Goal: Task Accomplishment & Management: Use online tool/utility

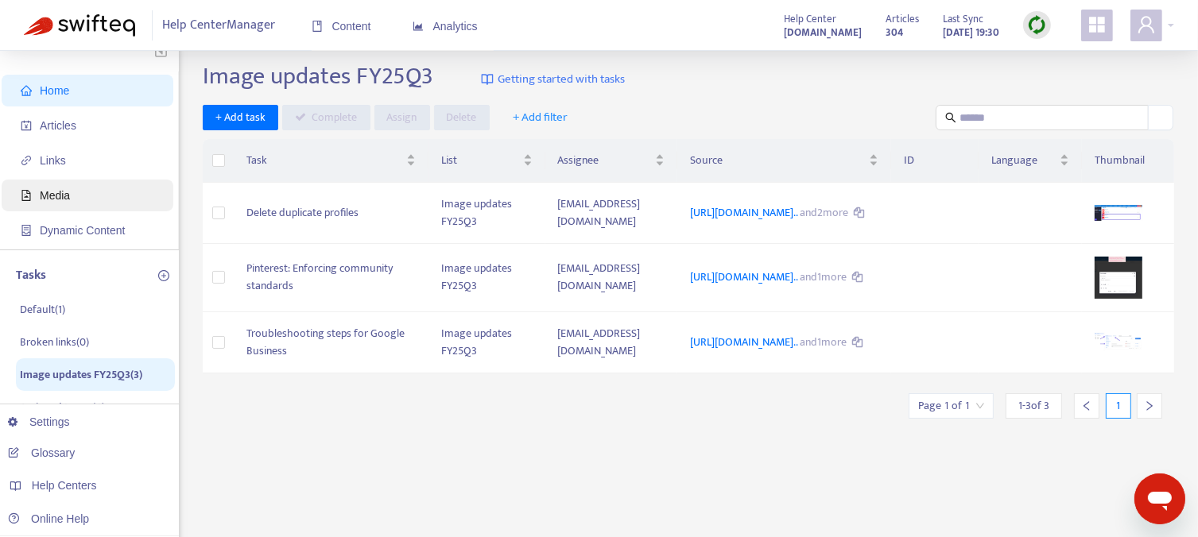
click at [84, 198] on span "Media" at bounding box center [91, 196] width 140 height 32
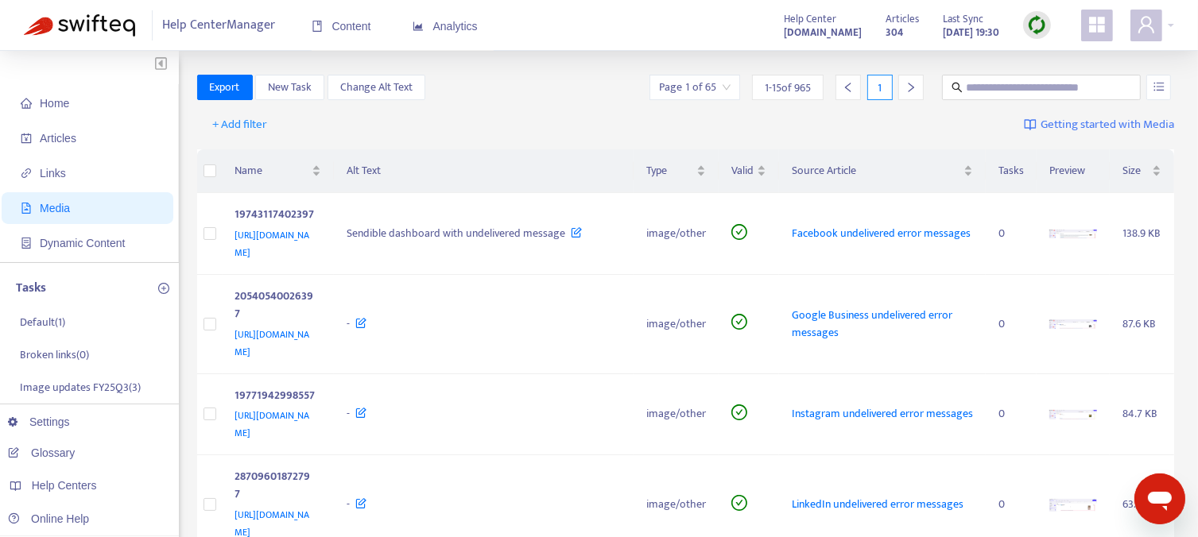
click at [882, 85] on div "1" at bounding box center [879, 87] width 25 height 25
click at [914, 88] on icon "right" at bounding box center [910, 87] width 11 height 11
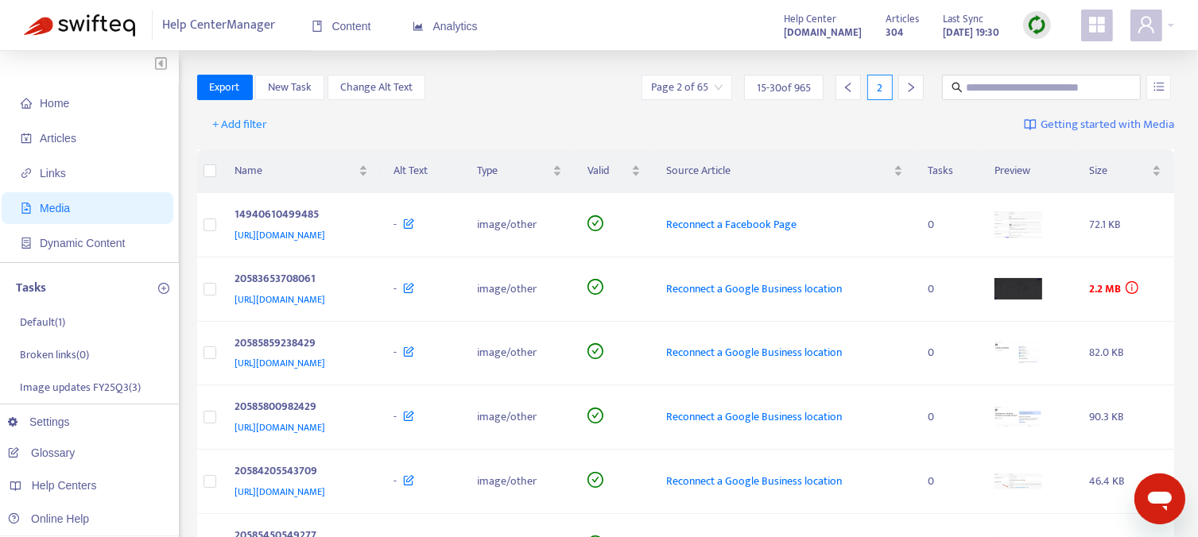
click at [914, 88] on icon "right" at bounding box center [910, 87] width 11 height 11
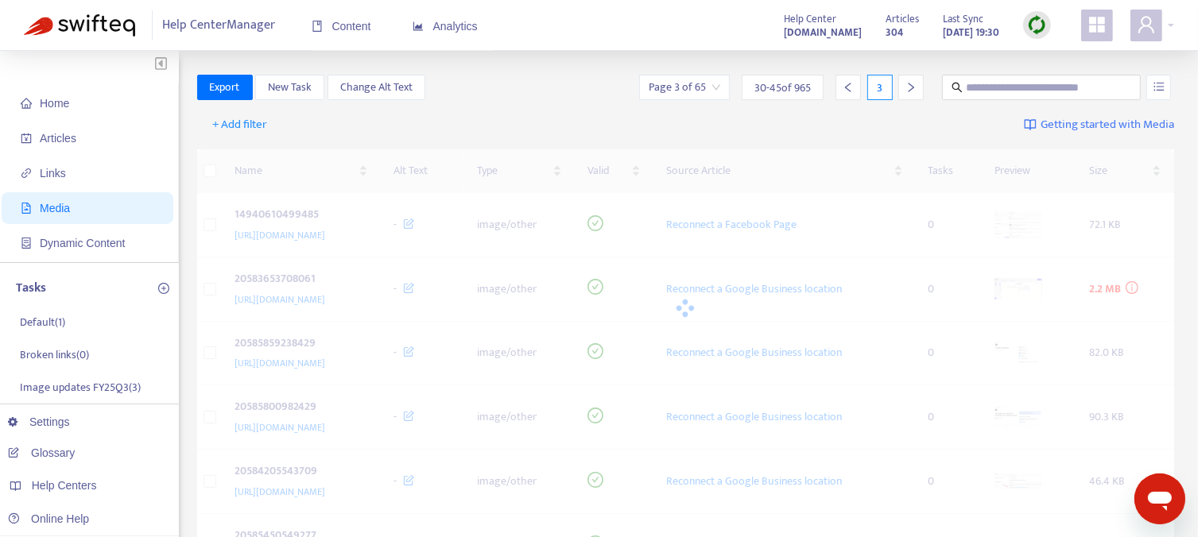
click at [914, 88] on icon "right" at bounding box center [910, 87] width 11 height 11
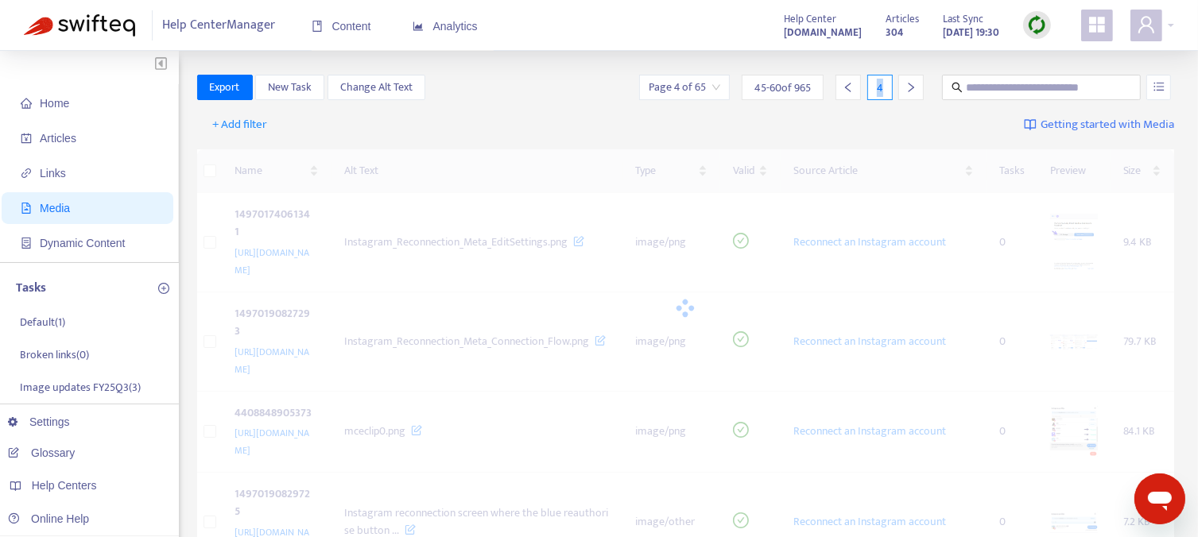
click at [914, 88] on icon "right" at bounding box center [910, 87] width 11 height 11
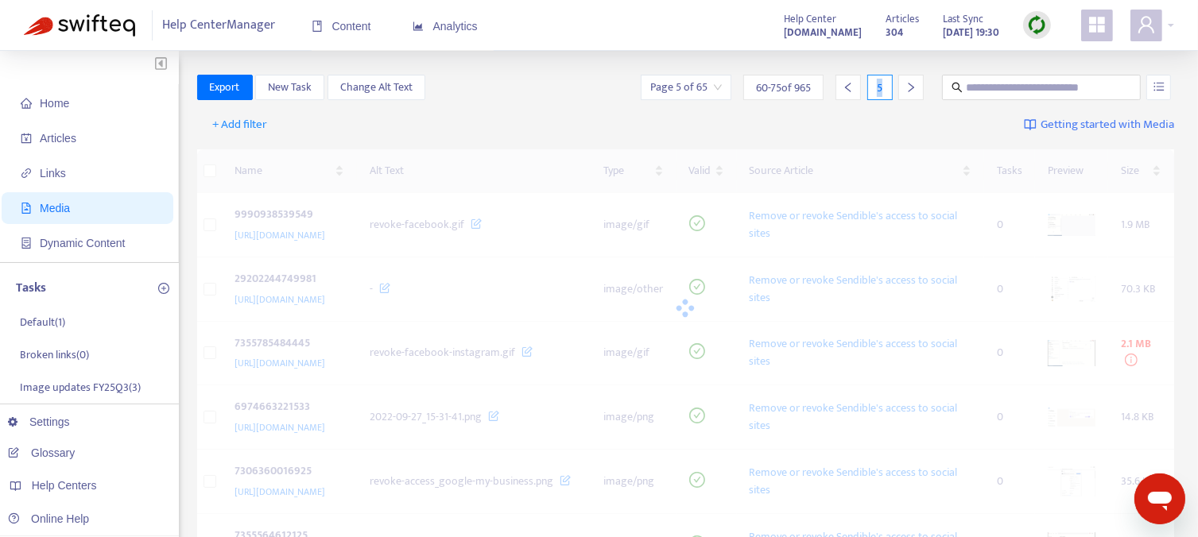
click at [914, 88] on icon "right" at bounding box center [910, 87] width 11 height 11
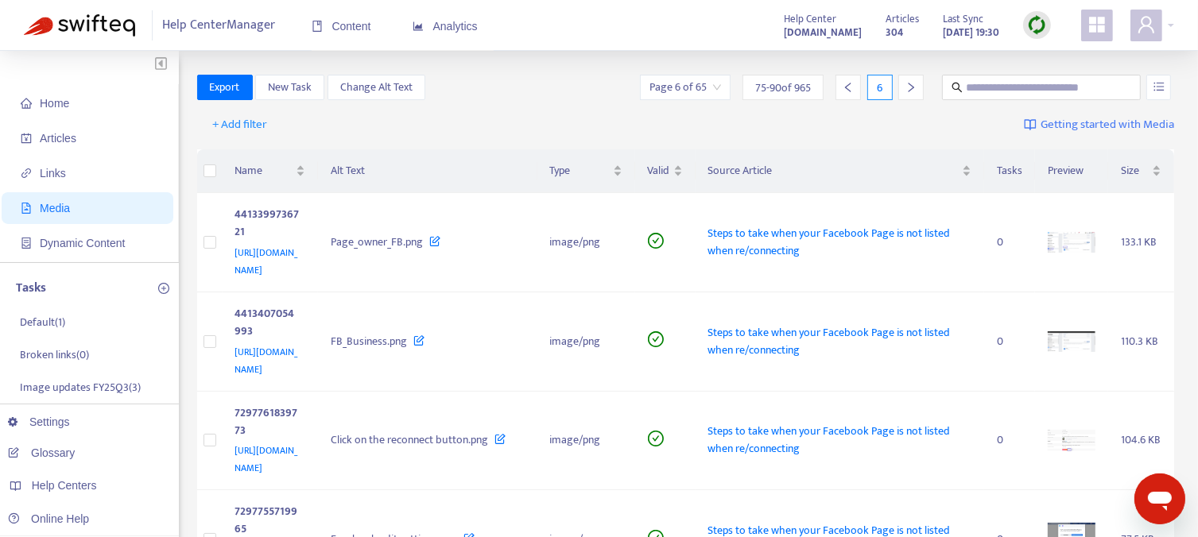
click at [914, 88] on icon "right" at bounding box center [910, 87] width 11 height 11
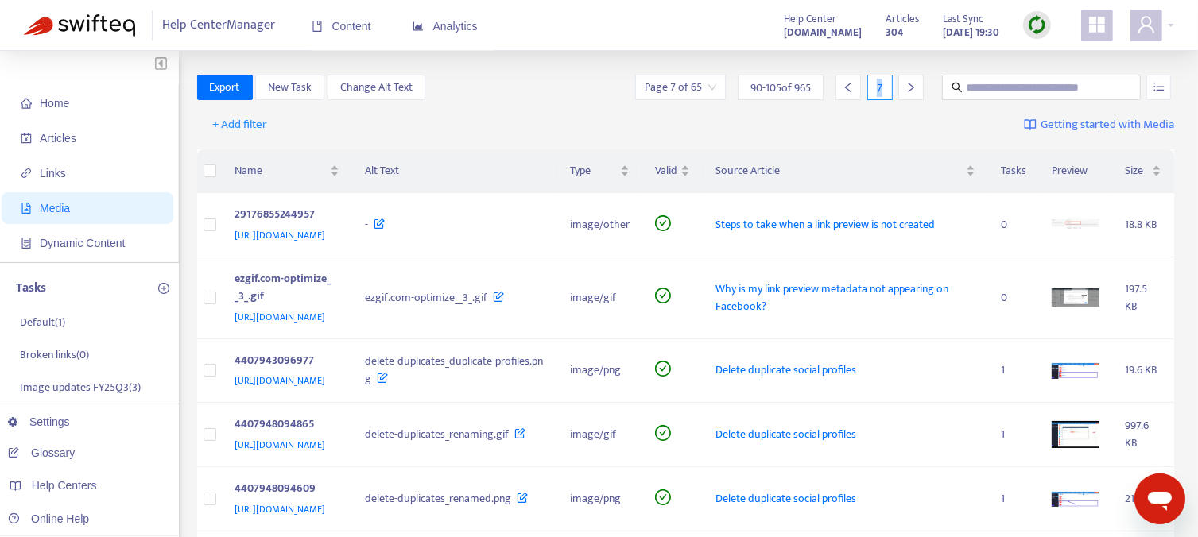
click at [910, 89] on icon "right" at bounding box center [910, 87] width 11 height 11
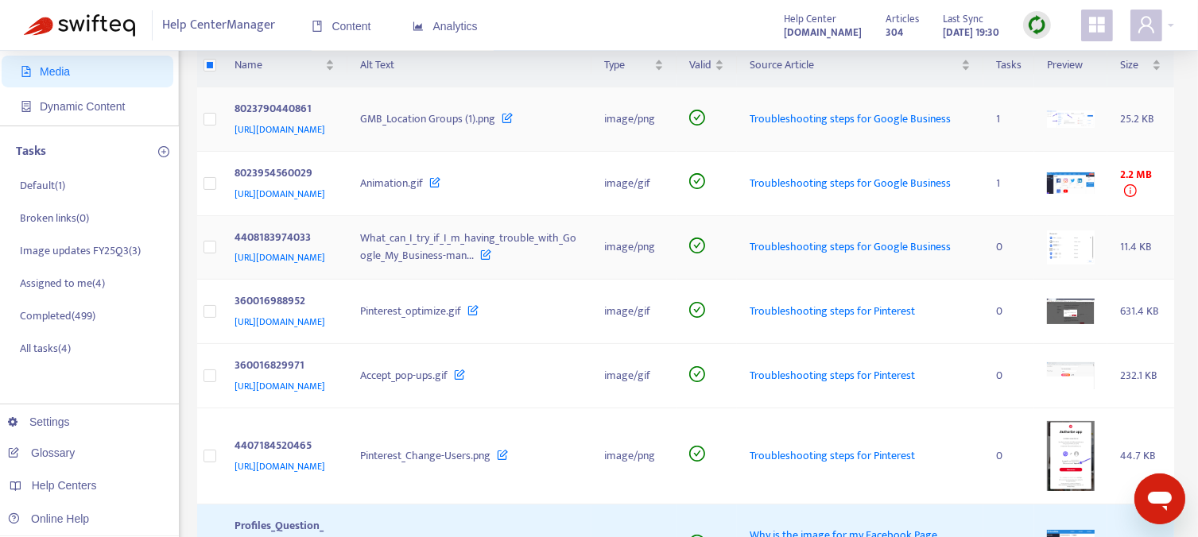
scroll to position [318, 0]
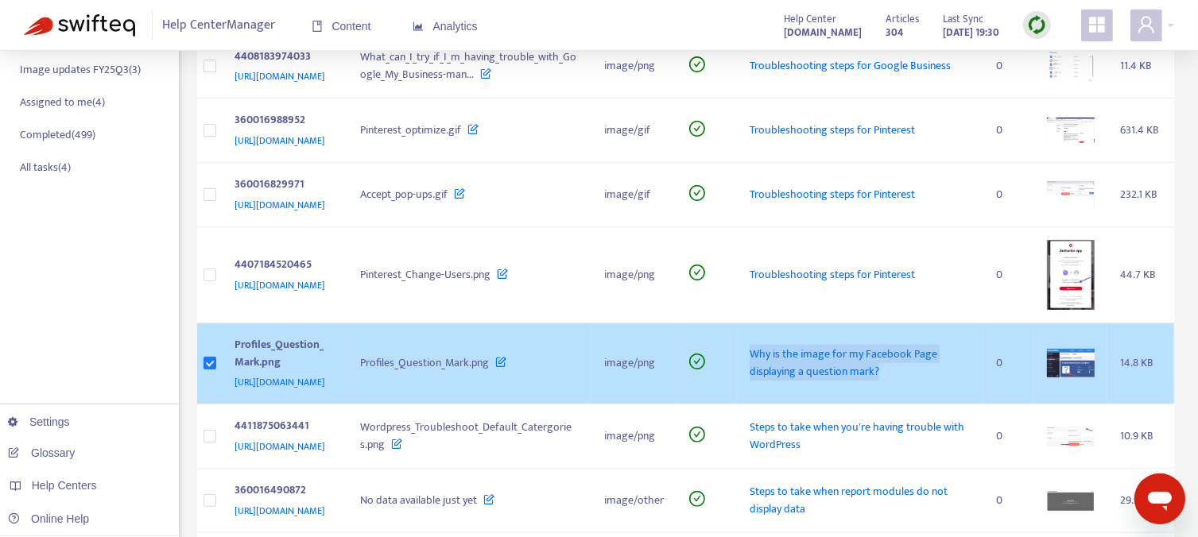
drag, startPoint x: 777, startPoint y: 437, endPoint x: 951, endPoint y: 473, distance: 177.7
click at [951, 405] on tr "Profiles_Question_Mark.png [URL][DOMAIN_NAME] Profiles_Question_Mark.png image/…" at bounding box center [686, 364] width 978 height 82
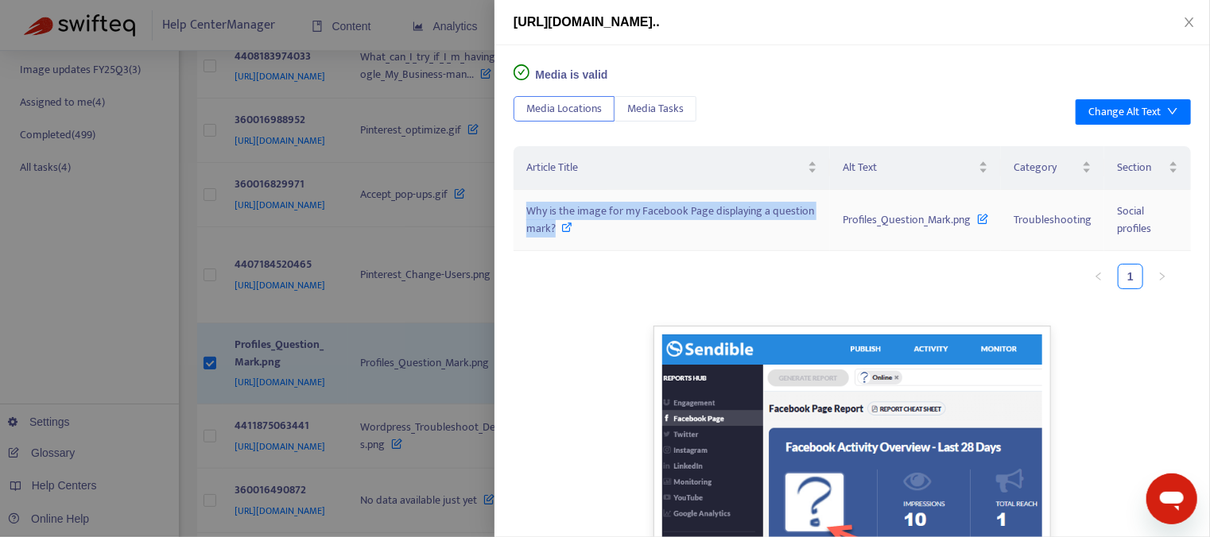
drag, startPoint x: 521, startPoint y: 206, endPoint x: 599, endPoint y: 233, distance: 82.4
click at [599, 233] on td "Why is the image for my Facebook Page displaying a question mark?" at bounding box center [671, 220] width 316 height 61
copy span "Why is the image for my Facebook Page displaying a question mark?"
click at [361, 67] on div at bounding box center [605, 268] width 1210 height 537
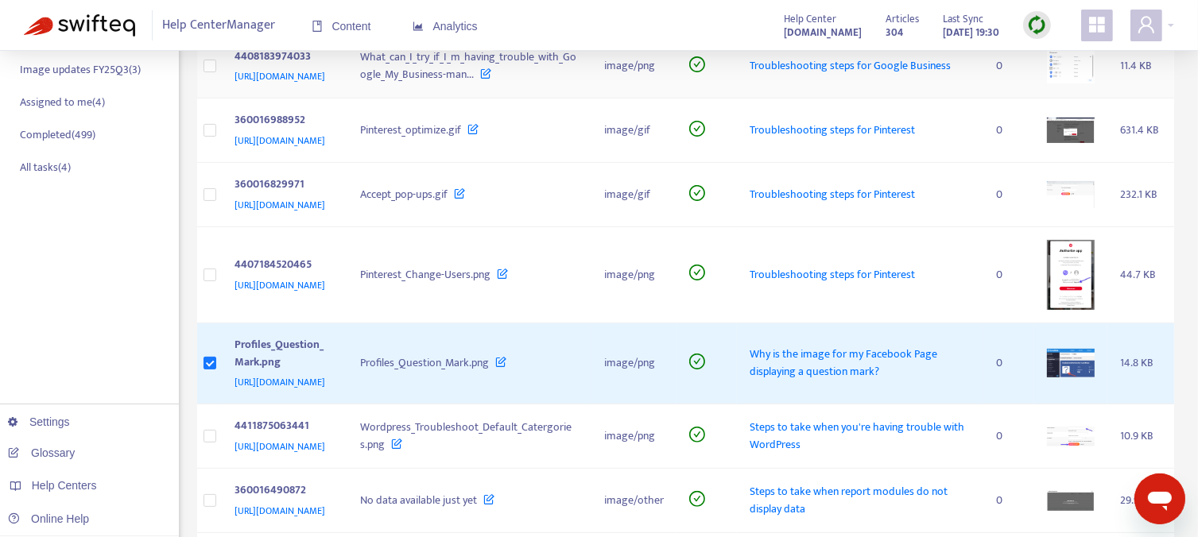
scroll to position [0, 0]
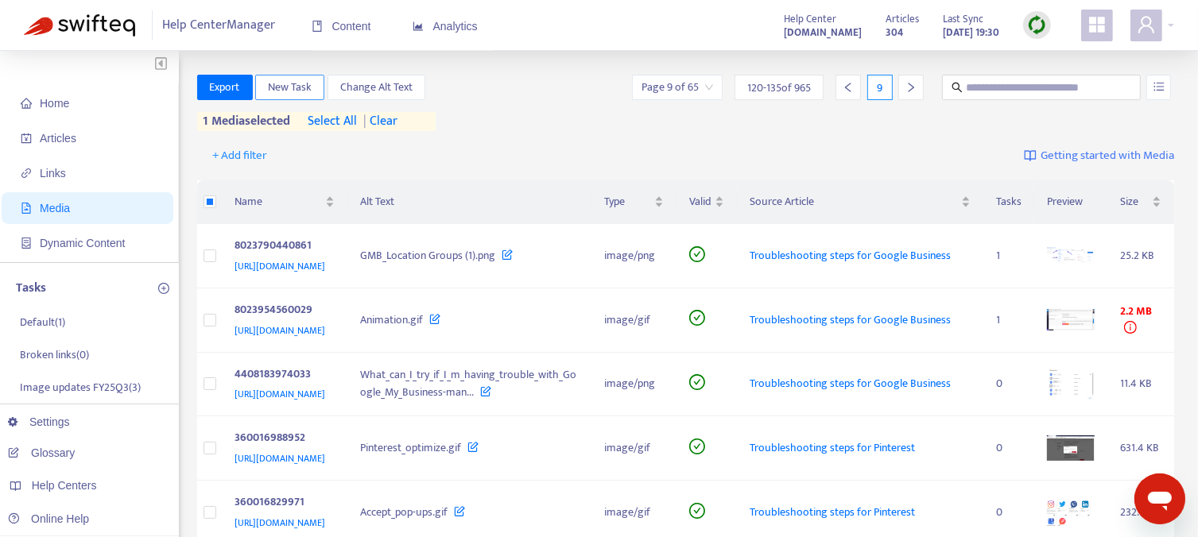
click at [288, 88] on span "New Task" at bounding box center [290, 87] width 44 height 17
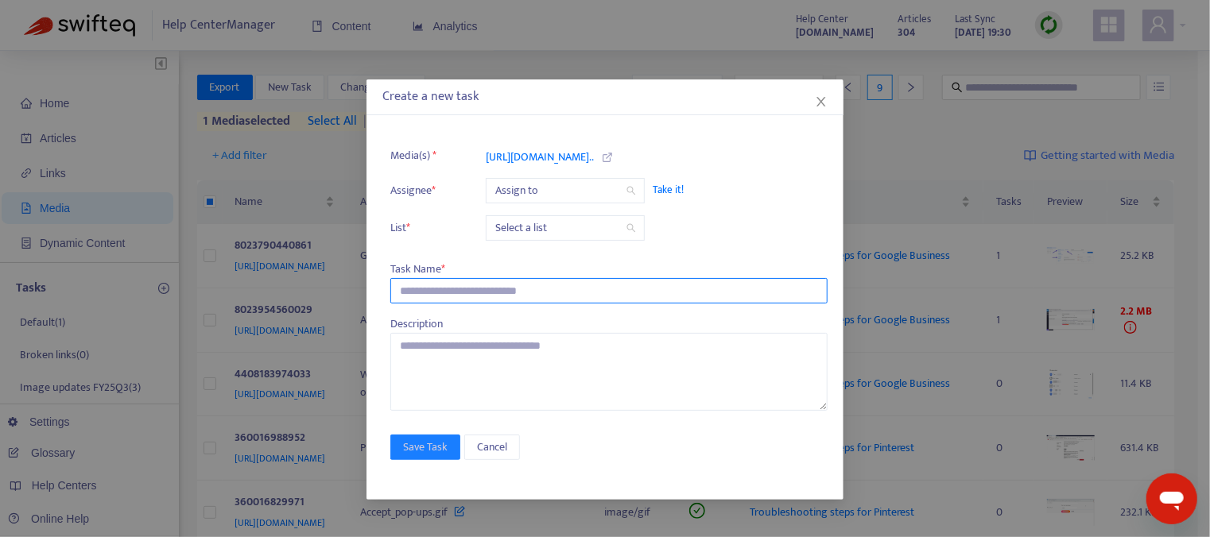
click at [439, 296] on input "text" at bounding box center [608, 290] width 437 height 25
paste input "**********"
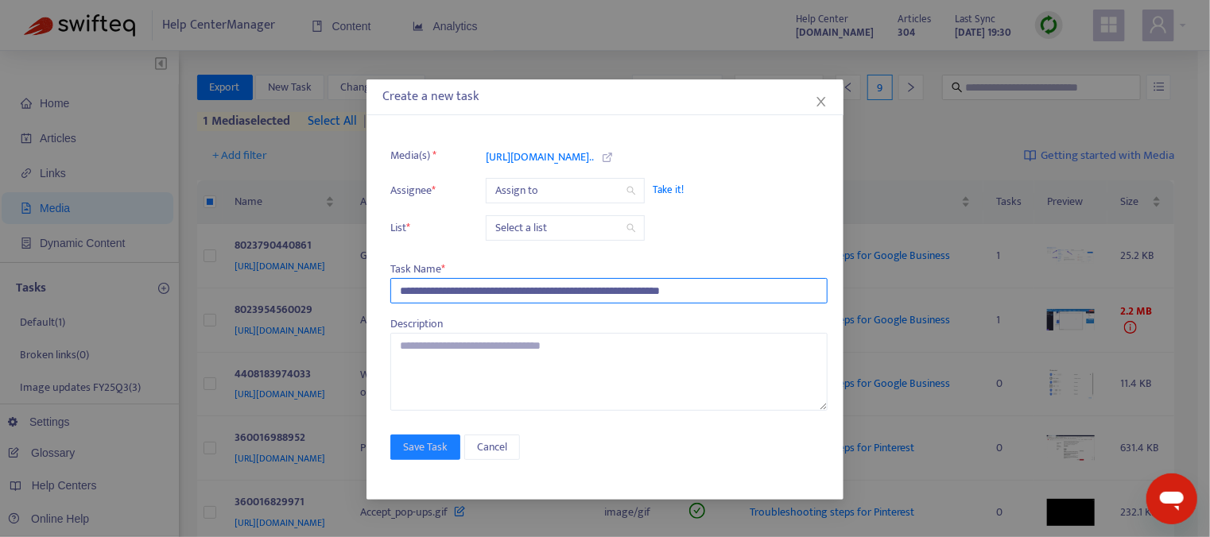
type input "**********"
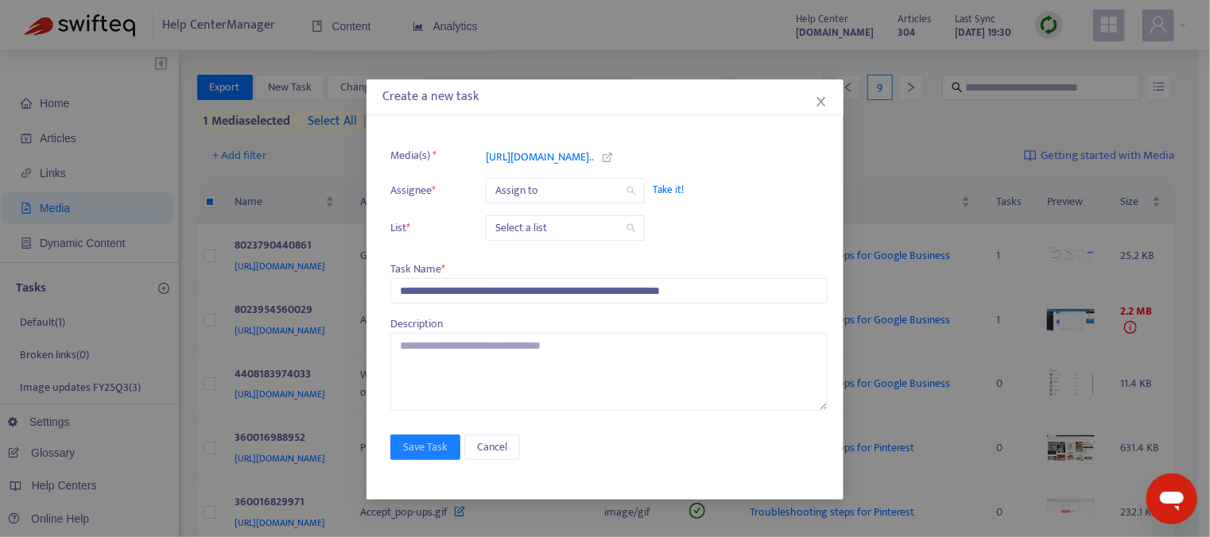
drag, startPoint x: 677, startPoint y: 188, endPoint x: 645, endPoint y: 199, distance: 33.7
click at [677, 187] on span "Take it!" at bounding box center [731, 190] width 159 height 16
click at [584, 230] on input "search" at bounding box center [565, 228] width 140 height 24
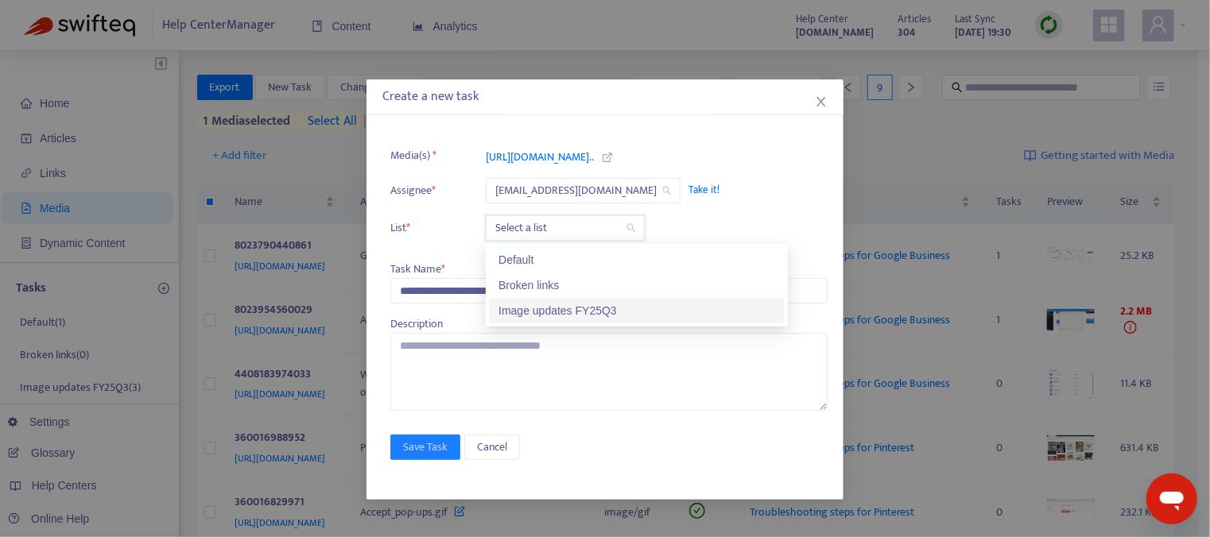
click at [556, 311] on div "Image updates FY25Q3" at bounding box center [636, 310] width 277 height 17
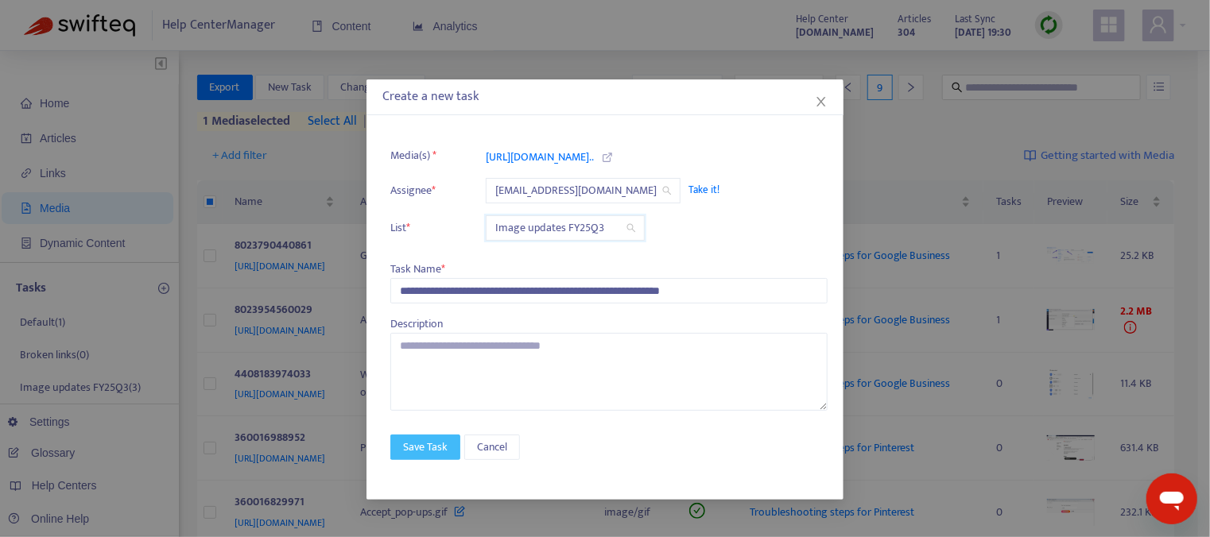
click at [436, 447] on span "Save Task" at bounding box center [425, 447] width 45 height 17
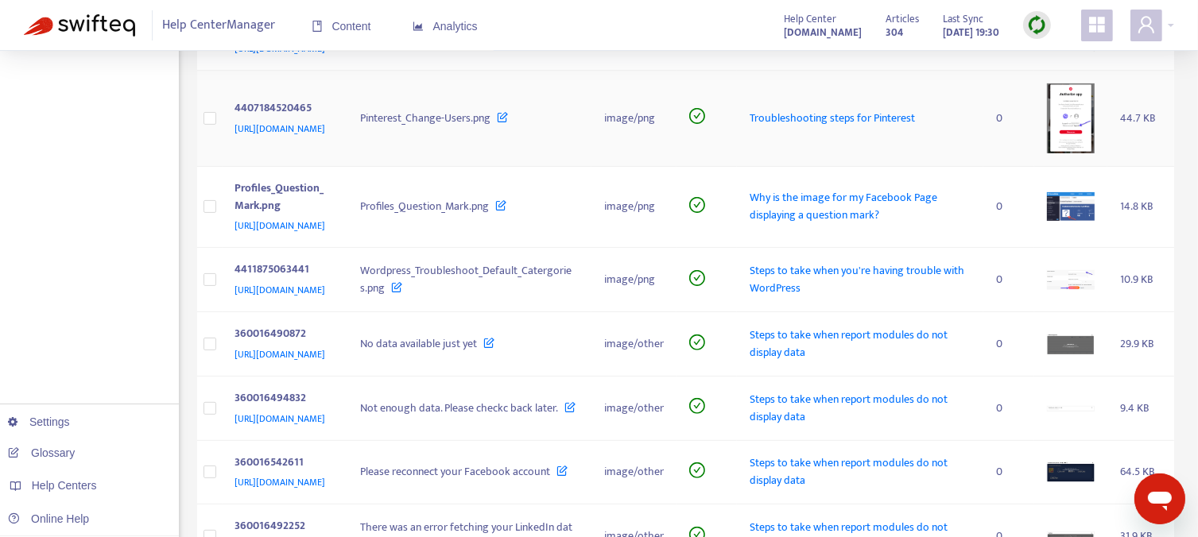
scroll to position [477, 0]
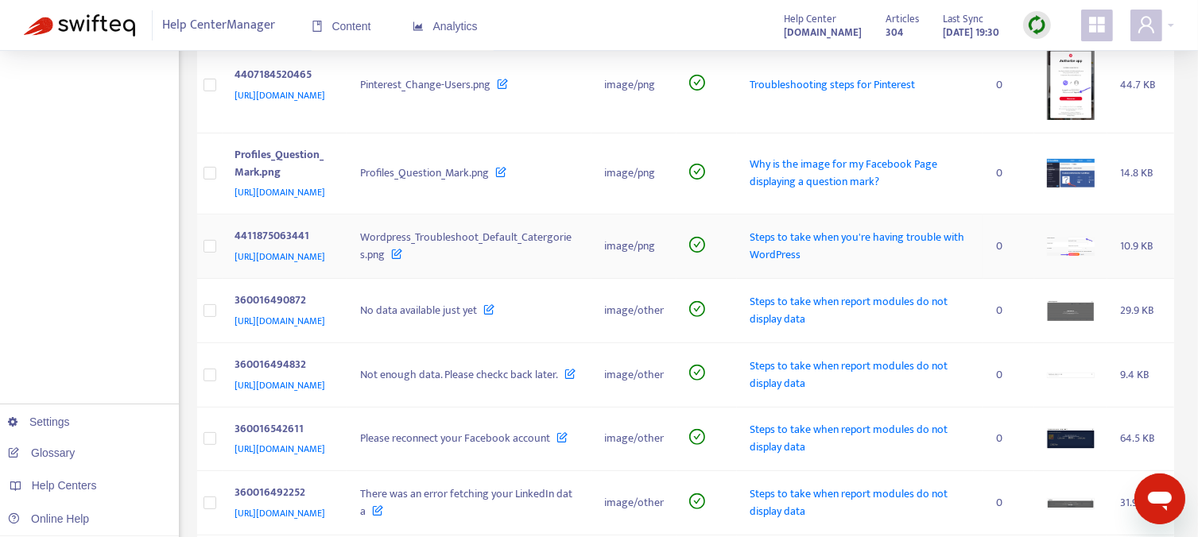
click at [1072, 257] on img at bounding box center [1071, 247] width 48 height 20
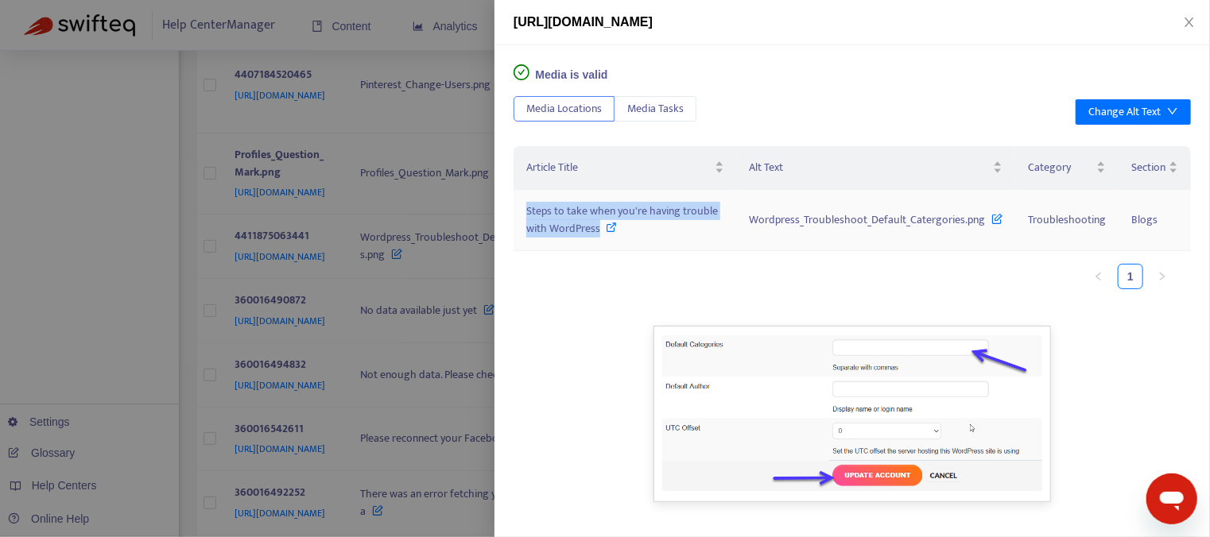
drag, startPoint x: 523, startPoint y: 210, endPoint x: 599, endPoint y: 231, distance: 79.3
click at [599, 231] on td "Steps to take when you're having trouble with WordPress" at bounding box center [624, 220] width 223 height 61
copy span "Steps to take when you're having trouble with WordPress"
click at [424, 320] on div at bounding box center [605, 268] width 1210 height 537
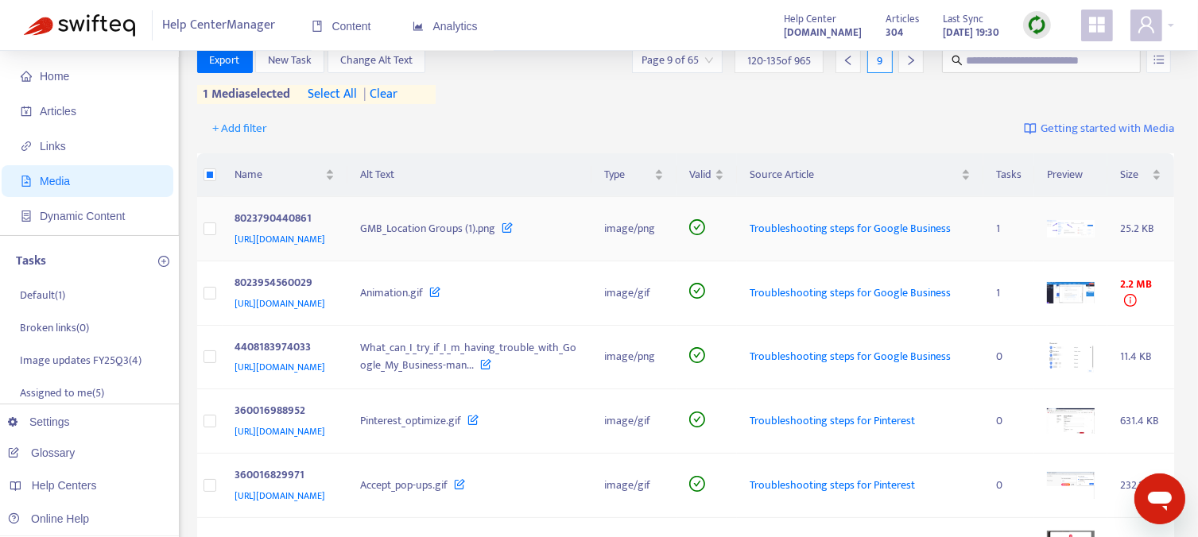
scroll to position [0, 0]
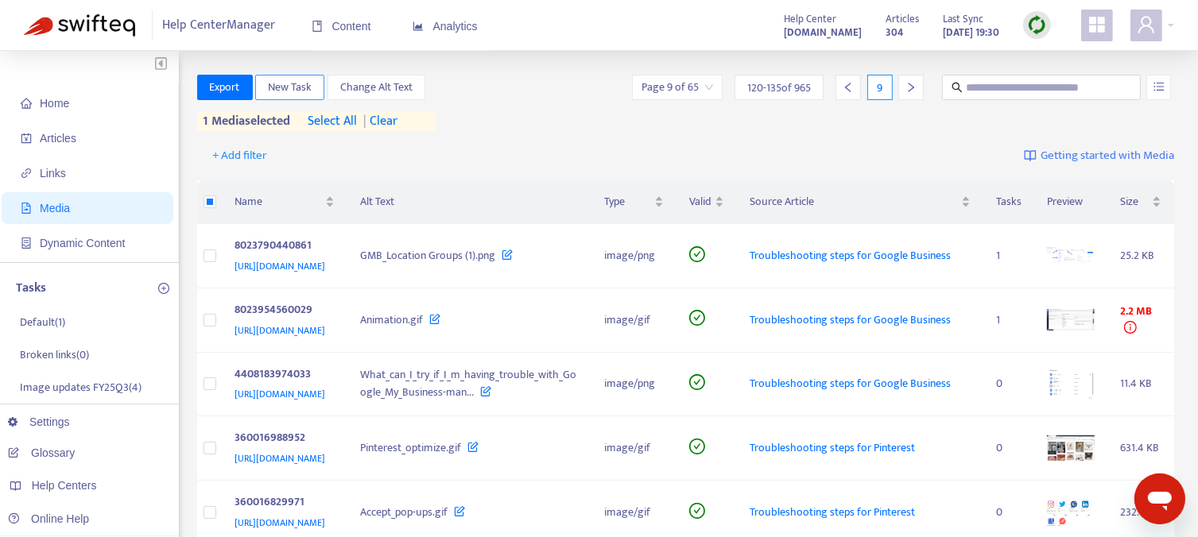
click at [288, 86] on span "New Task" at bounding box center [290, 87] width 44 height 17
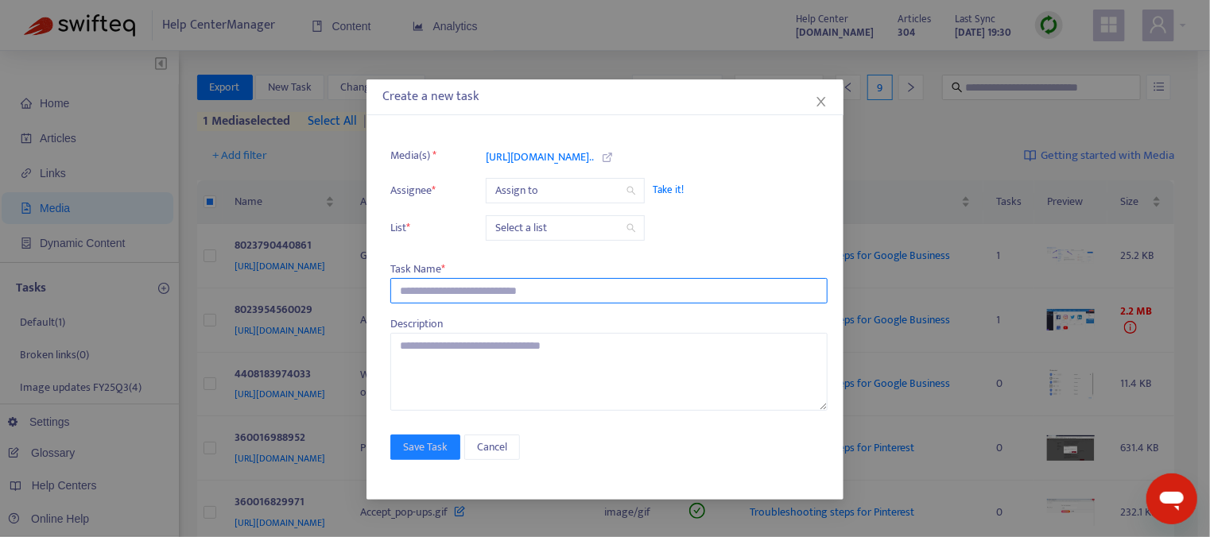
click at [424, 292] on input "text" at bounding box center [608, 290] width 437 height 25
paste input "**********"
type input "**********"
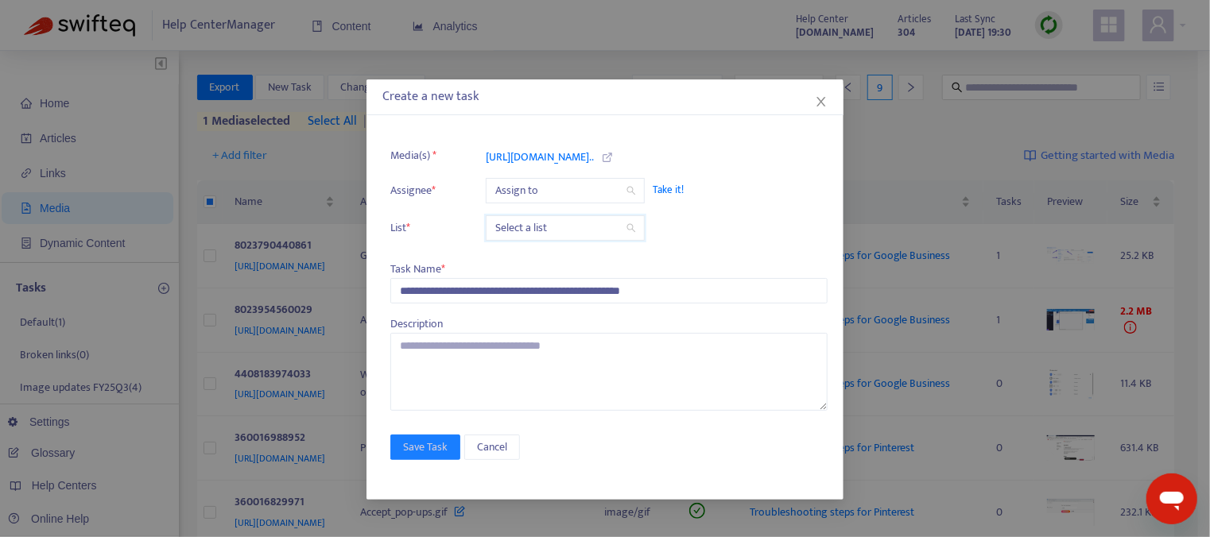
click at [534, 227] on input "search" at bounding box center [565, 228] width 140 height 24
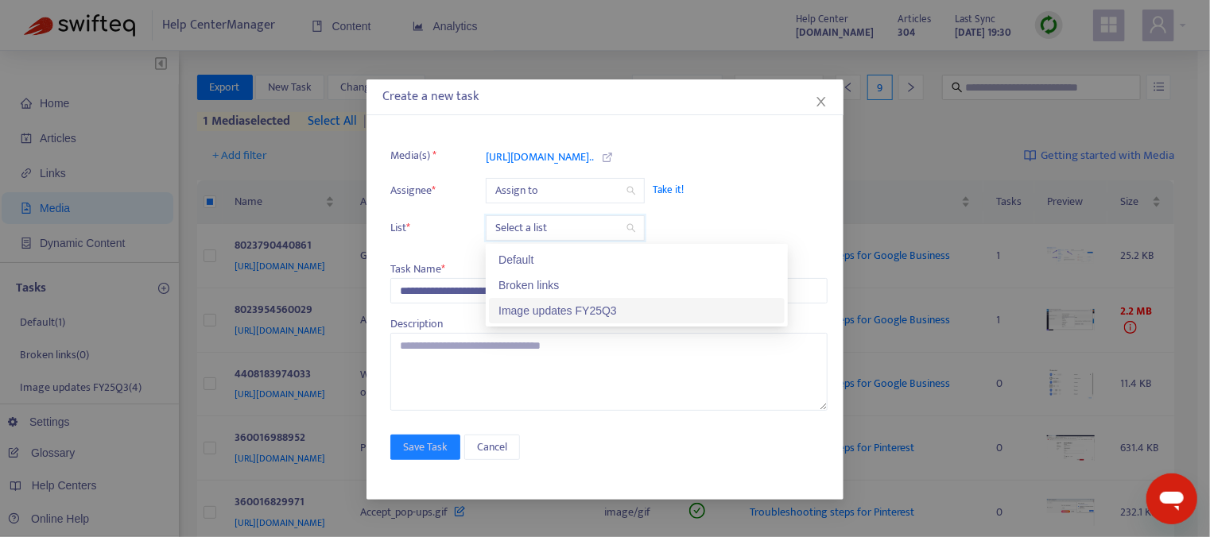
click at [535, 310] on div "Image updates FY25Q3" at bounding box center [636, 310] width 277 height 17
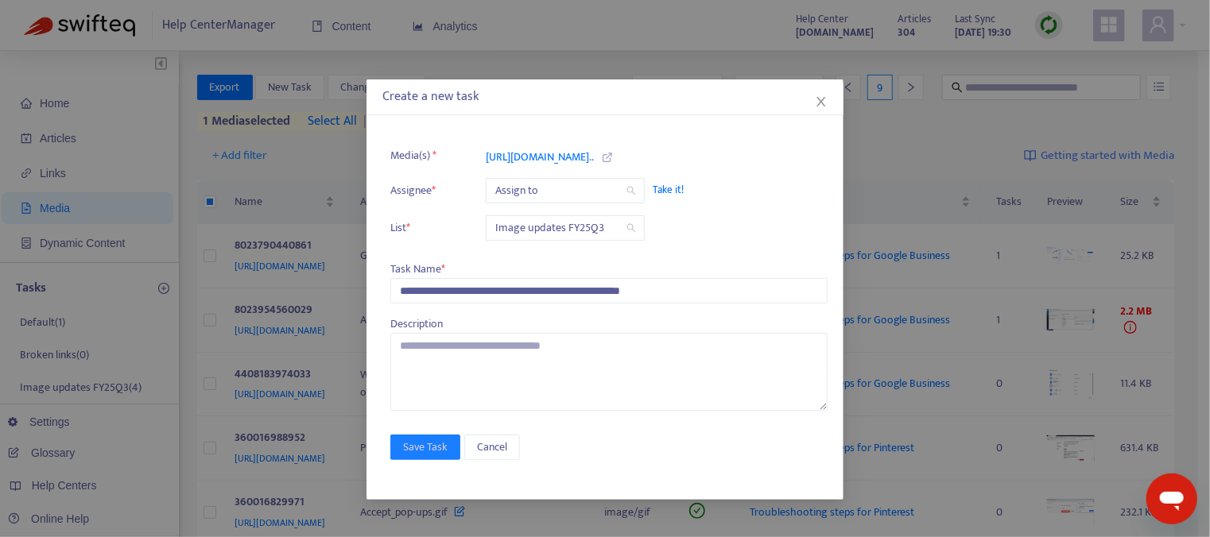
click at [667, 188] on span "Take it!" at bounding box center [731, 190] width 159 height 16
click at [424, 441] on span "Save Task" at bounding box center [425, 447] width 45 height 17
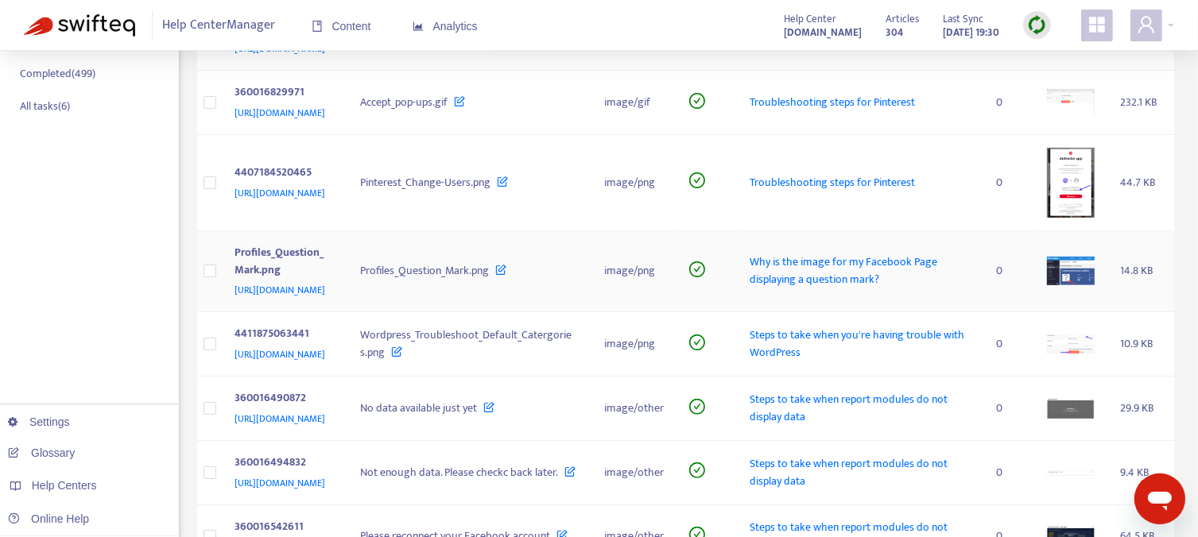
scroll to position [397, 0]
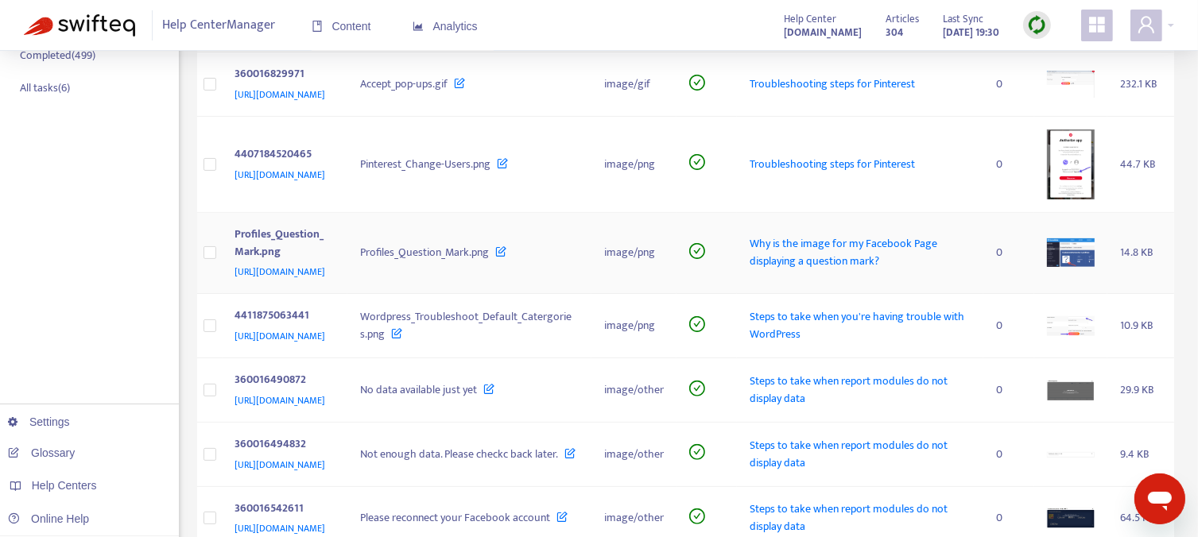
click at [823, 270] on span "Why is the image for my Facebook Page displaying a question mark?" at bounding box center [843, 252] width 188 height 36
drag, startPoint x: 766, startPoint y: 327, endPoint x: 949, endPoint y: 361, distance: 186.0
click at [949, 295] on tr "Profiles_Question_Mark.png [URL][DOMAIN_NAME] Profiles_Question_Mark.png image/…" at bounding box center [686, 254] width 978 height 82
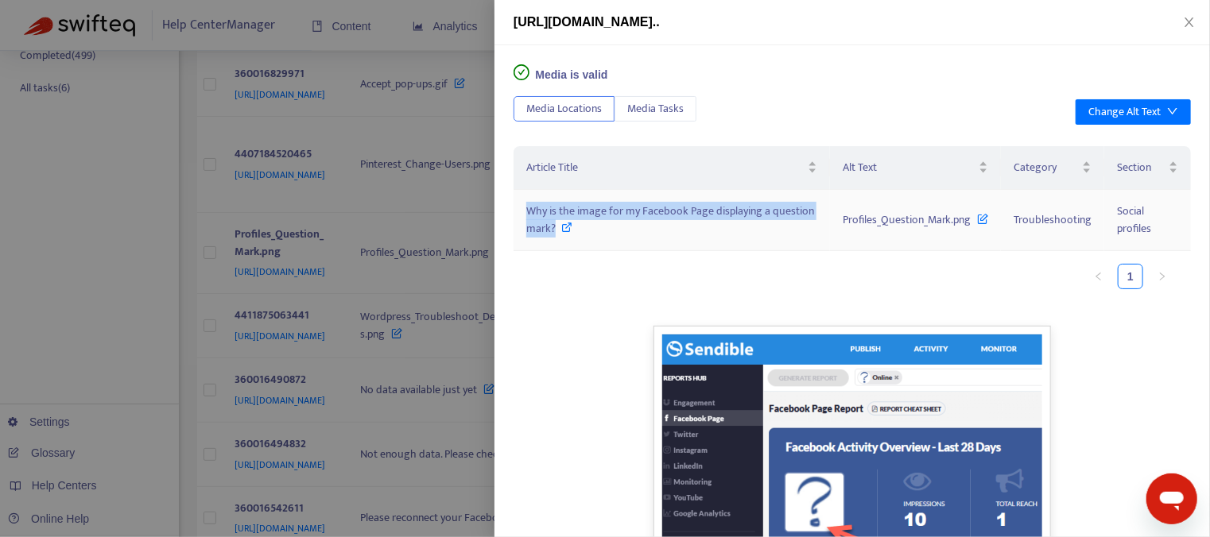
drag, startPoint x: 518, startPoint y: 209, endPoint x: 598, endPoint y: 234, distance: 83.2
click at [598, 234] on td "Why is the image for my Facebook Page displaying a question mark?" at bounding box center [671, 220] width 316 height 61
copy span "Why is the image for my Facebook Page displaying a question mark?"
click at [392, 300] on div at bounding box center [605, 268] width 1210 height 537
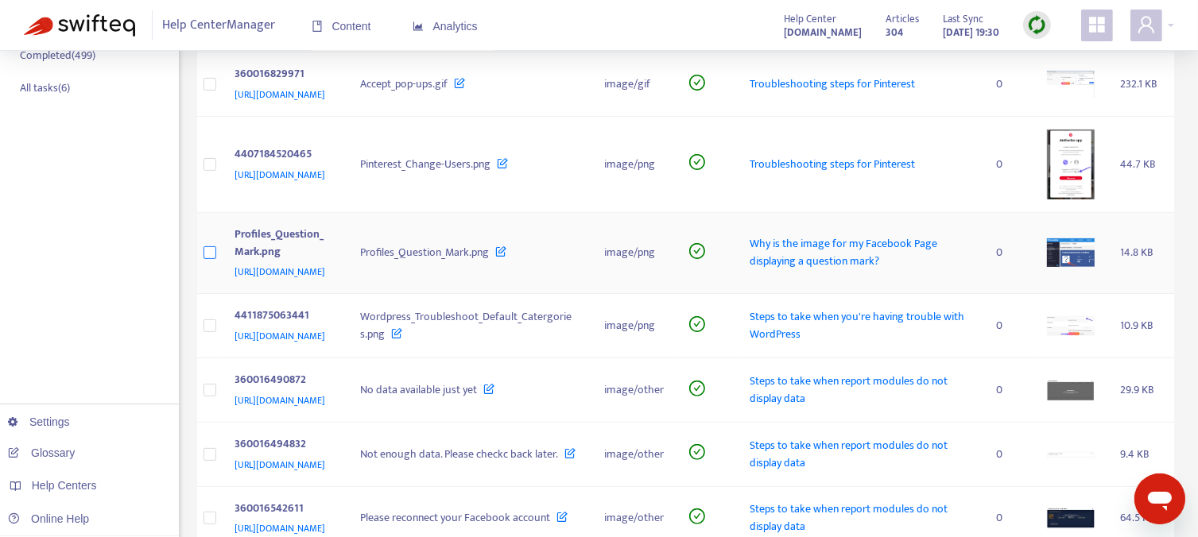
click at [213, 261] on label at bounding box center [209, 252] width 13 height 17
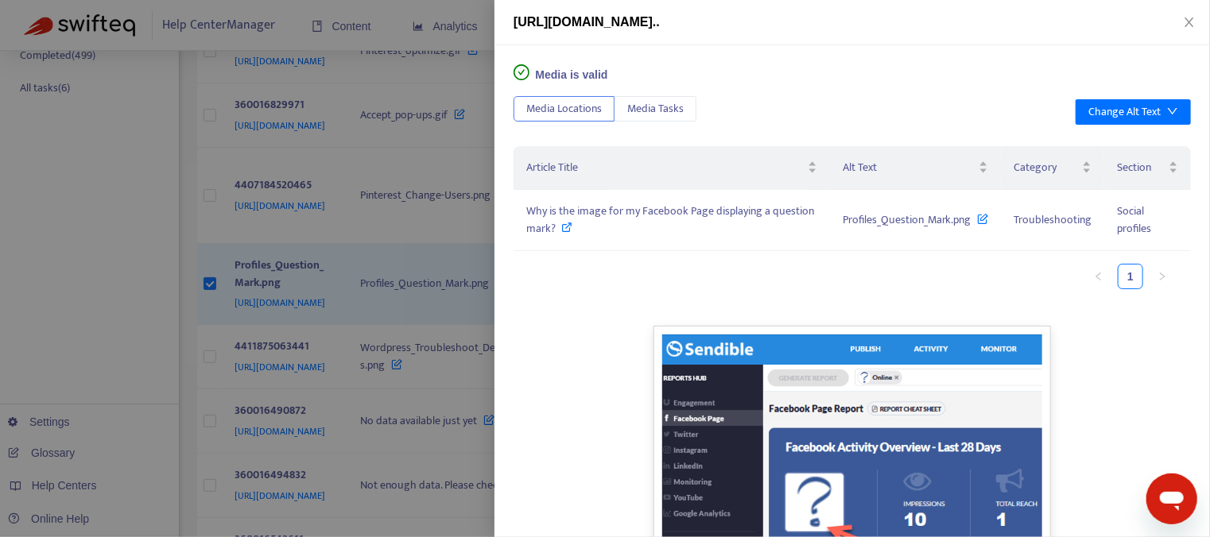
click at [415, 312] on div at bounding box center [605, 268] width 1210 height 537
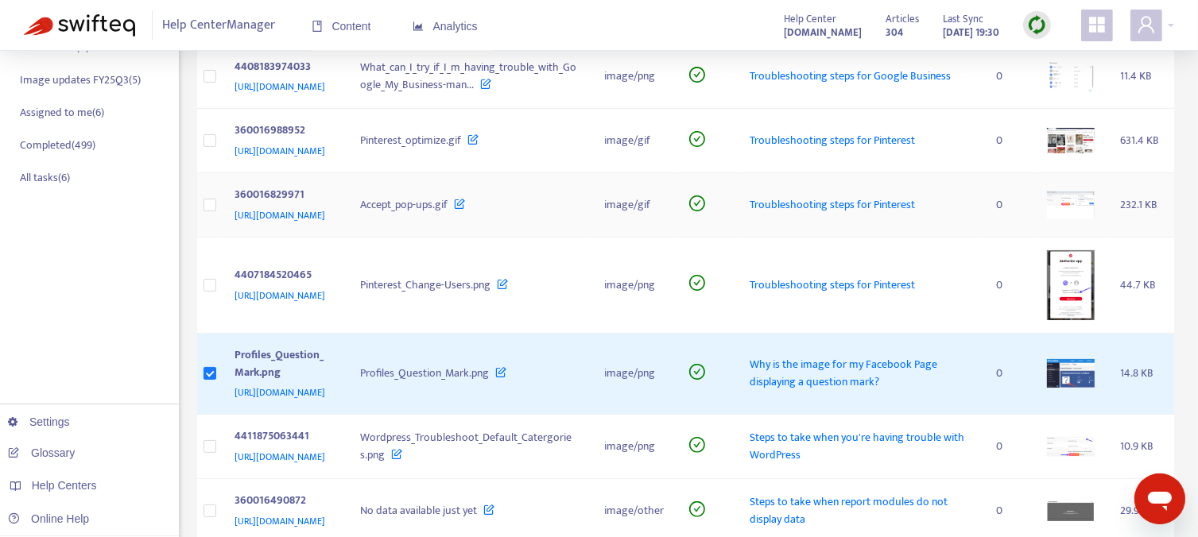
scroll to position [0, 0]
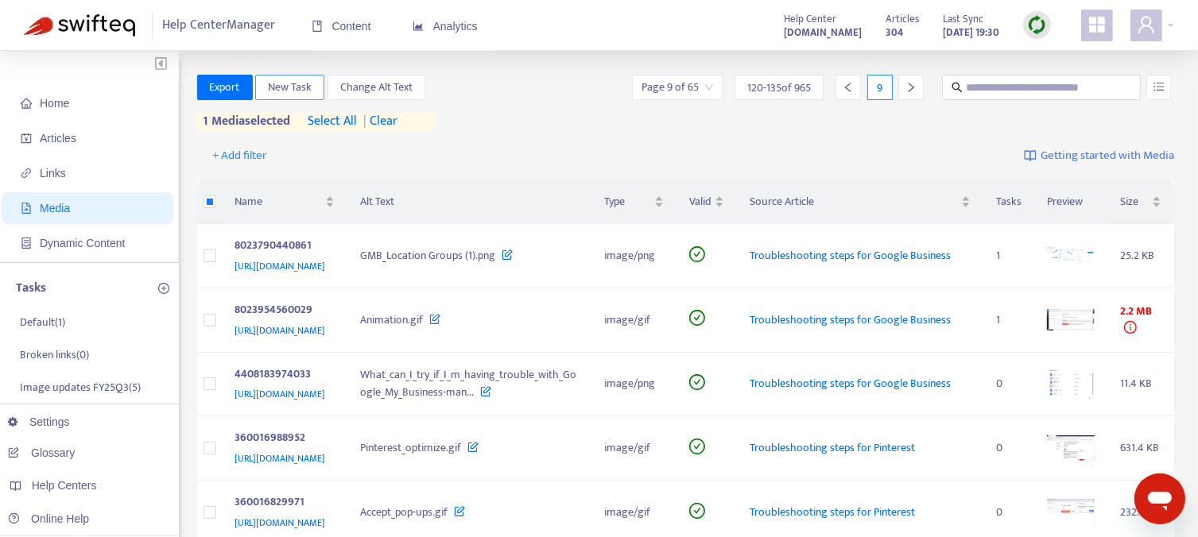
click at [296, 90] on span "New Task" at bounding box center [290, 87] width 44 height 17
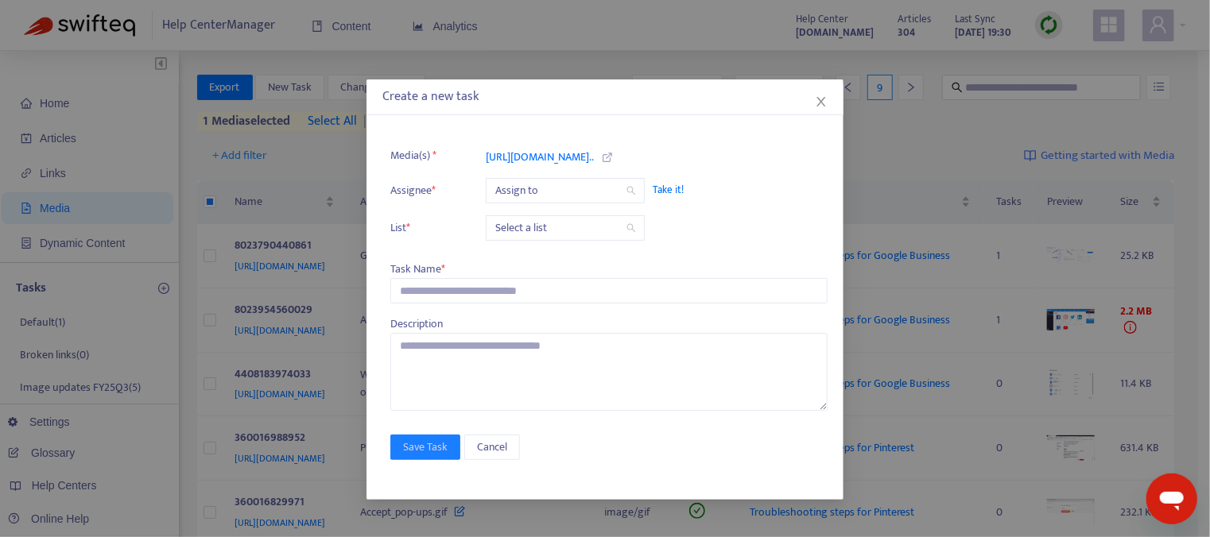
click at [663, 188] on span "Take it!" at bounding box center [731, 190] width 159 height 16
click at [582, 241] on ul "Media(s) * [URL][DOMAIN_NAME].. Assignee * [EMAIL_ADDRESS][DOMAIN_NAME] Take it…" at bounding box center [608, 192] width 437 height 111
click at [579, 231] on input "search" at bounding box center [565, 228] width 140 height 24
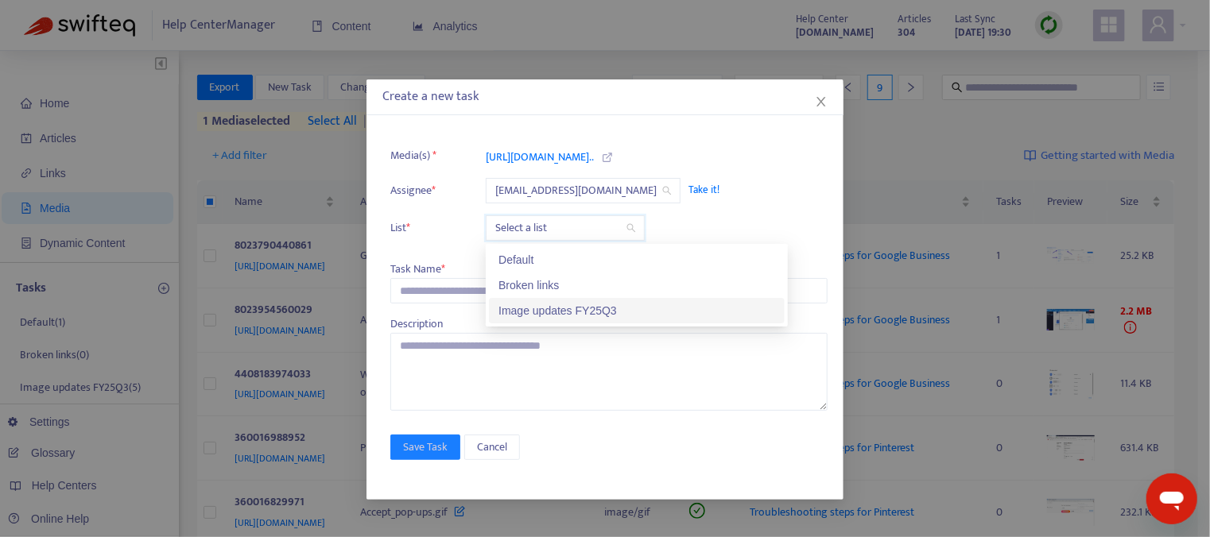
click at [570, 315] on div "Image updates FY25Q3" at bounding box center [636, 310] width 277 height 17
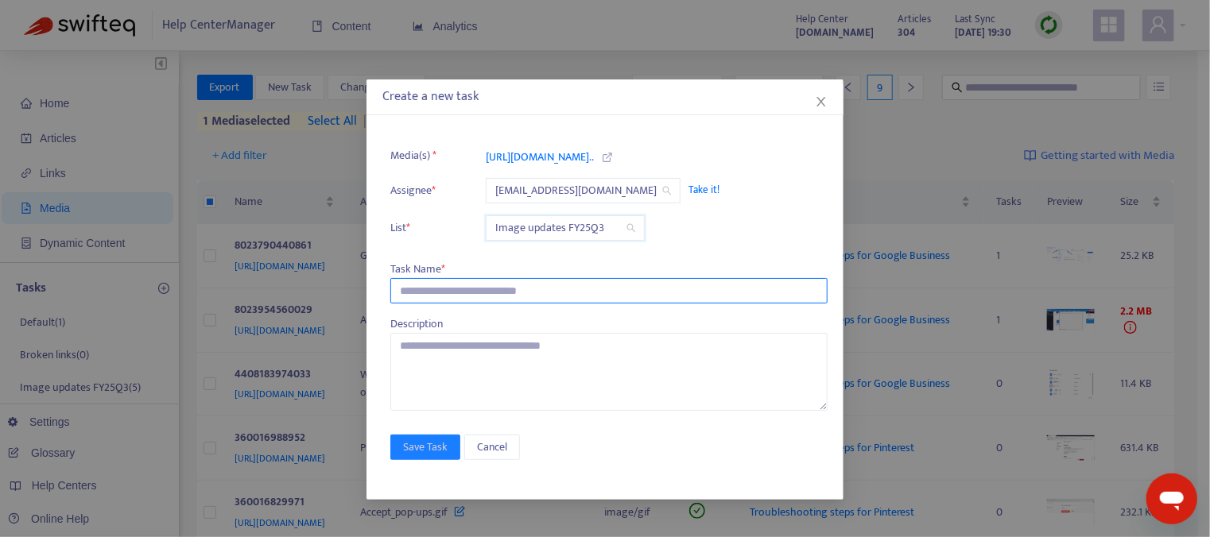
click at [442, 291] on input "text" at bounding box center [608, 290] width 437 height 25
paste input "**********"
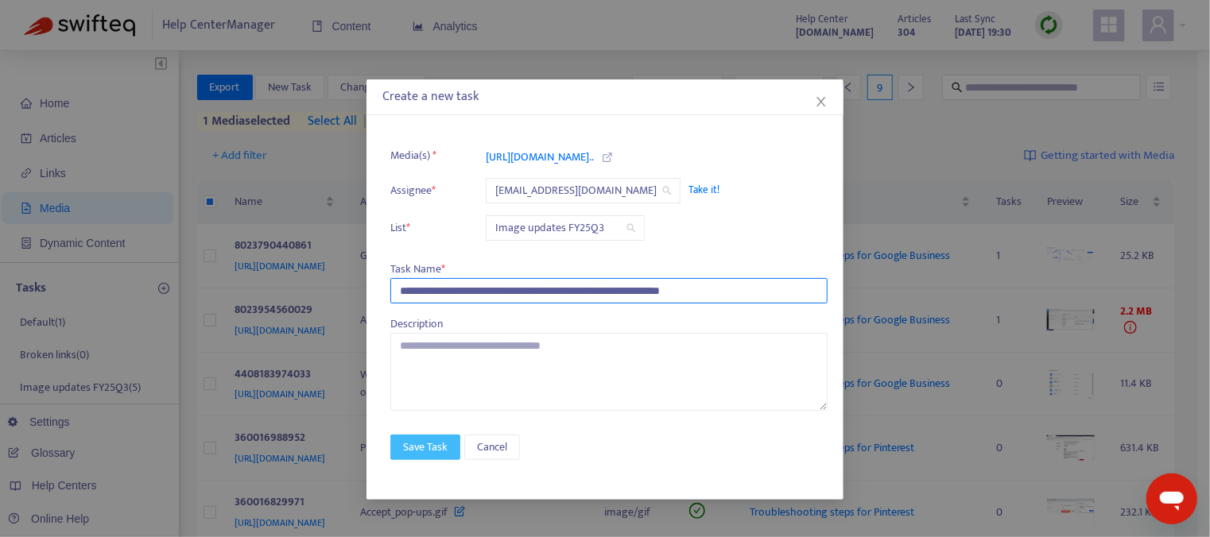
type input "**********"
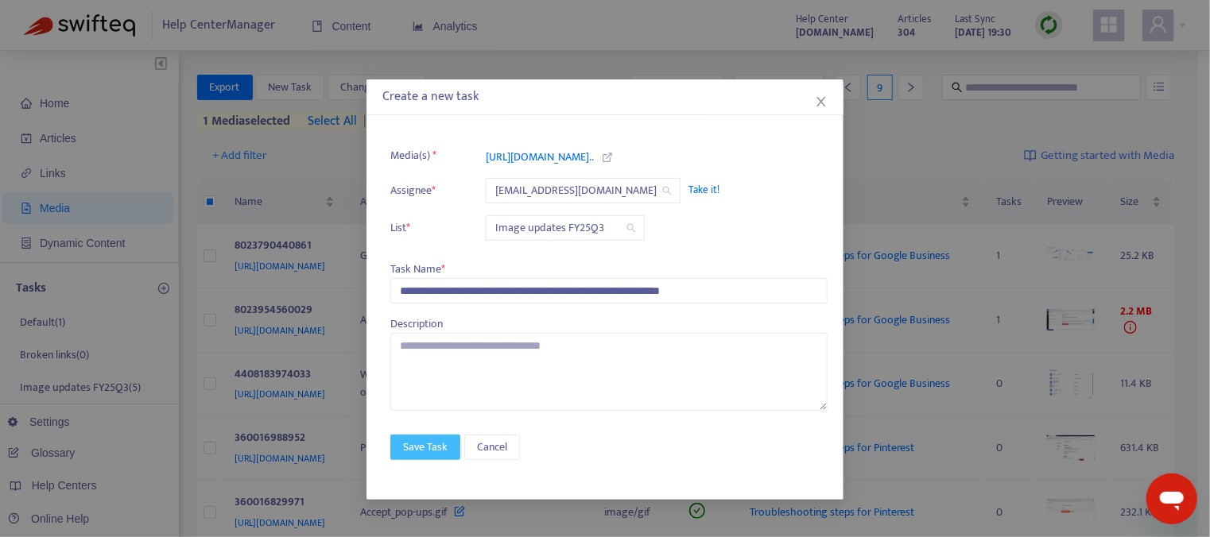
click at [415, 444] on span "Save Task" at bounding box center [425, 447] width 45 height 17
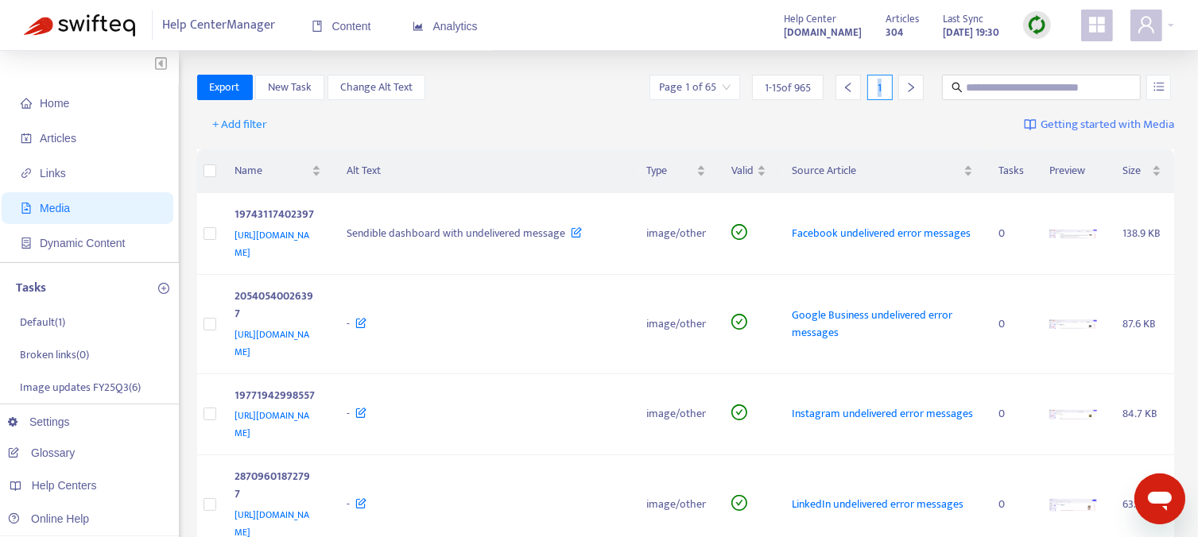
click at [885, 85] on div "1" at bounding box center [879, 87] width 25 height 25
click at [881, 108] on div "+ Add filter Getting started with Media" at bounding box center [686, 128] width 978 height 44
click at [885, 83] on div "1" at bounding box center [879, 87] width 25 height 25
click at [906, 83] on icon "right" at bounding box center [910, 87] width 11 height 11
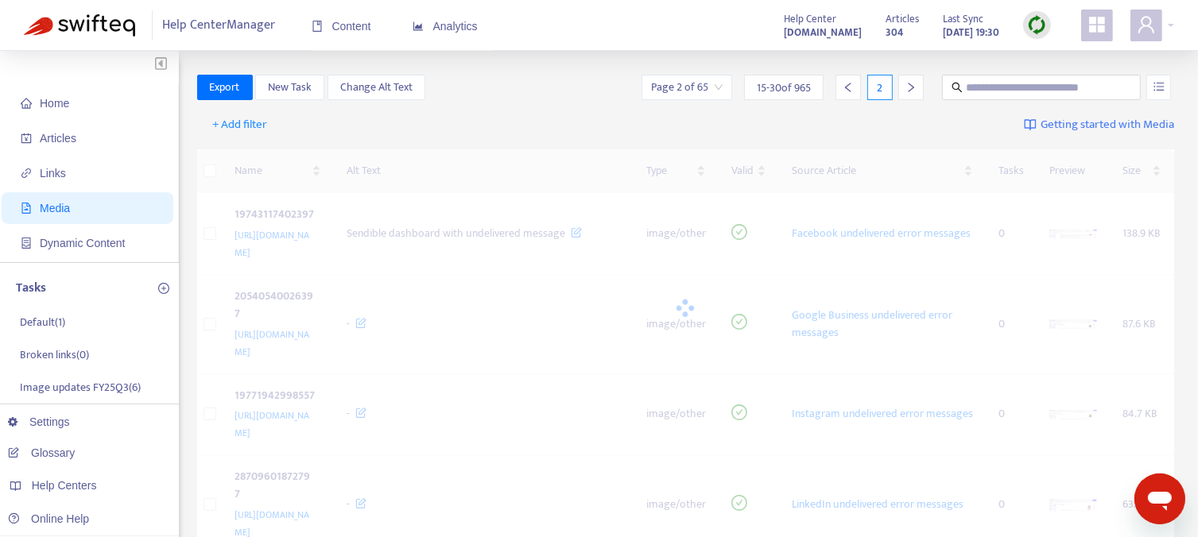
click at [906, 83] on icon "right" at bounding box center [910, 87] width 11 height 11
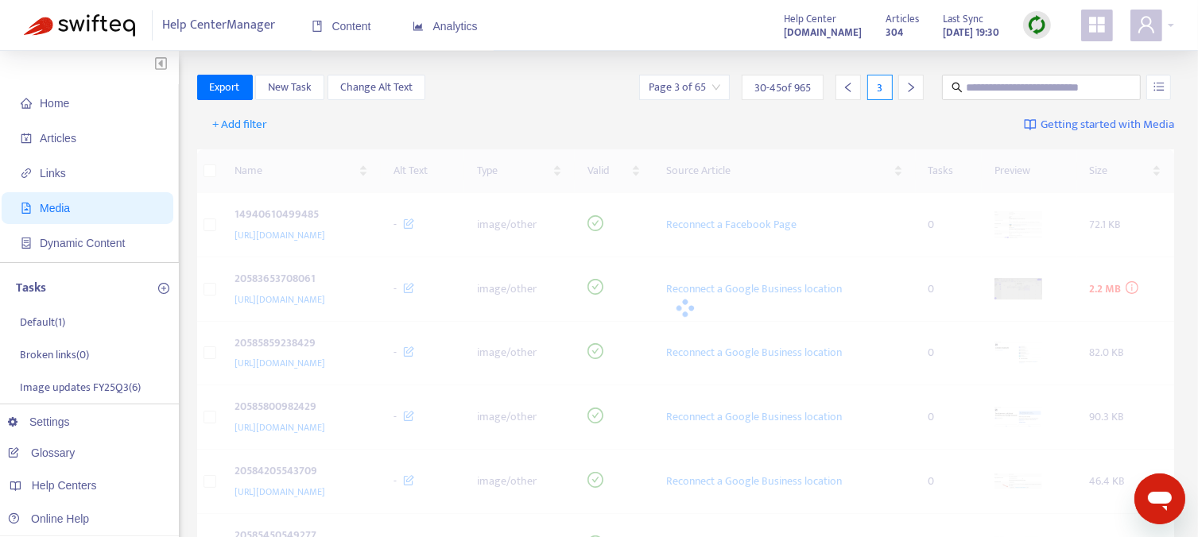
click at [906, 83] on icon "right" at bounding box center [910, 87] width 11 height 11
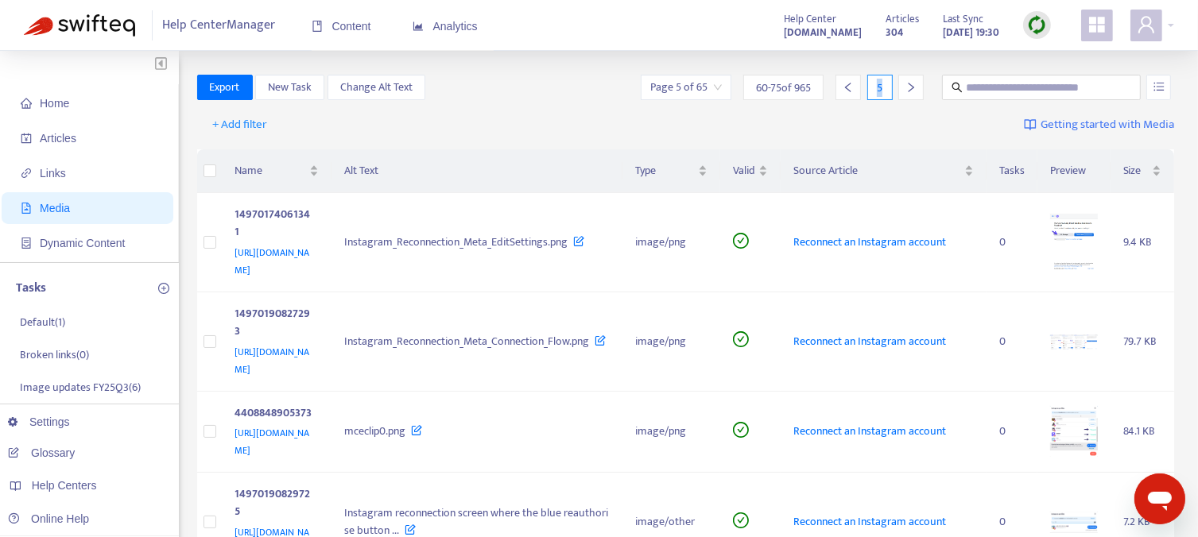
click at [906, 83] on icon "right" at bounding box center [910, 87] width 11 height 11
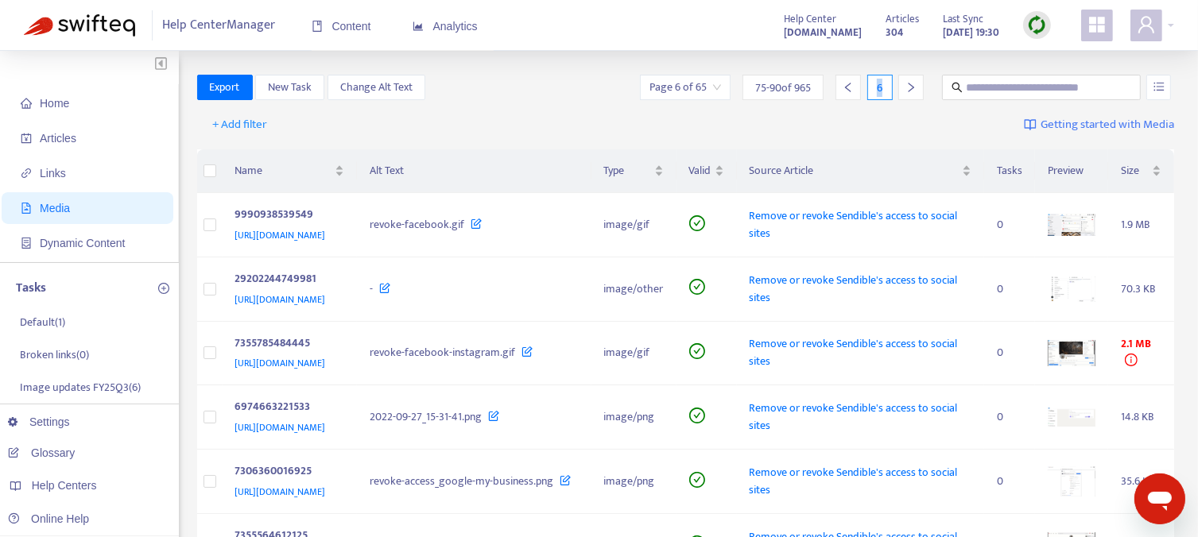
click at [906, 83] on icon "right" at bounding box center [910, 87] width 11 height 11
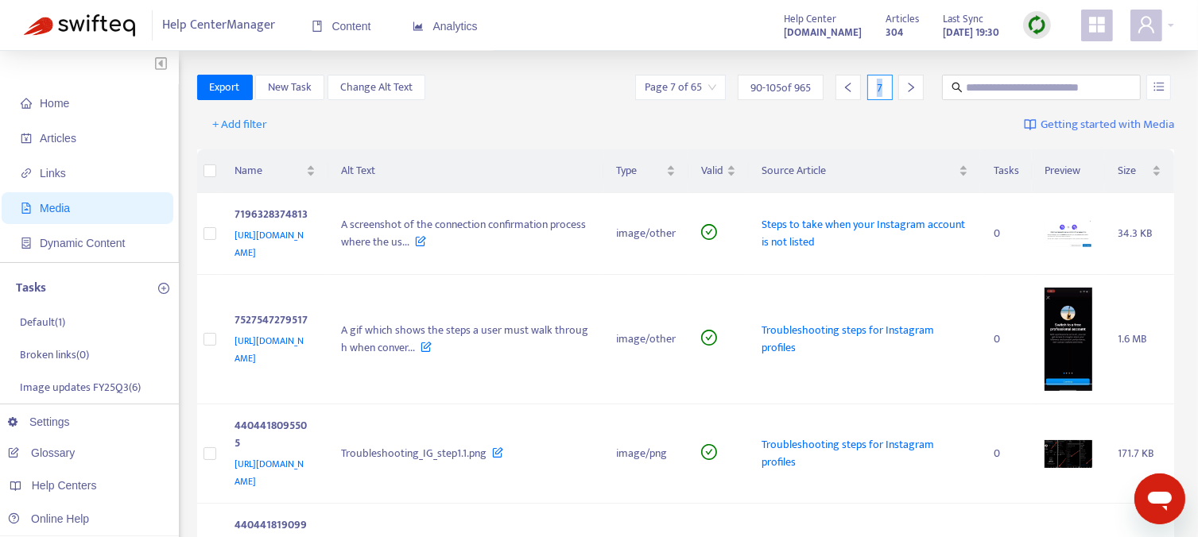
click at [906, 83] on icon "right" at bounding box center [910, 87] width 11 height 11
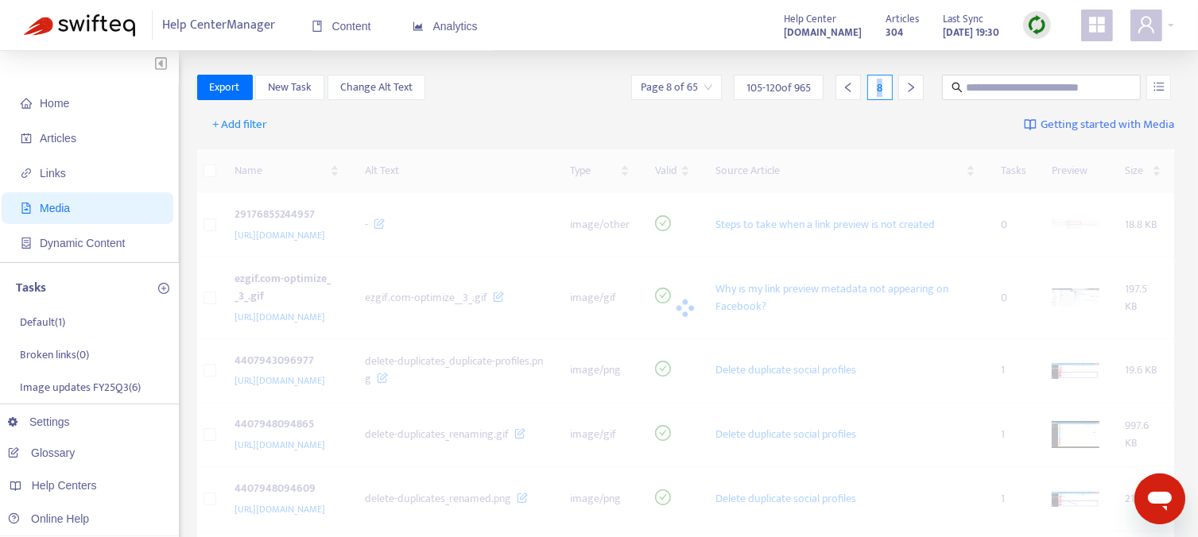
click at [906, 83] on icon "right" at bounding box center [910, 87] width 11 height 11
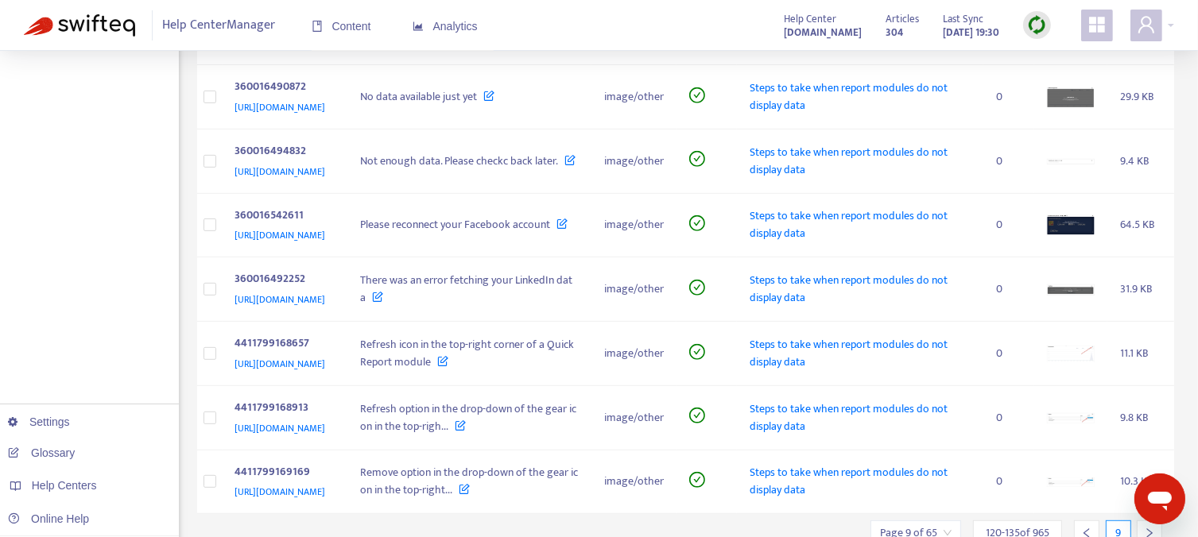
scroll to position [715, 0]
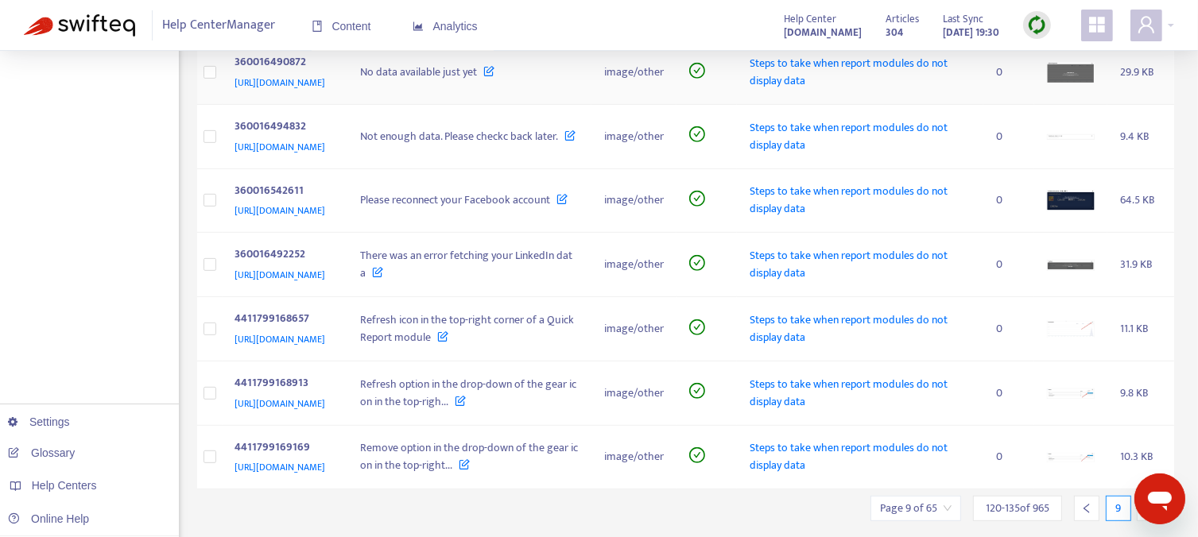
click at [1062, 83] on img at bounding box center [1071, 72] width 48 height 21
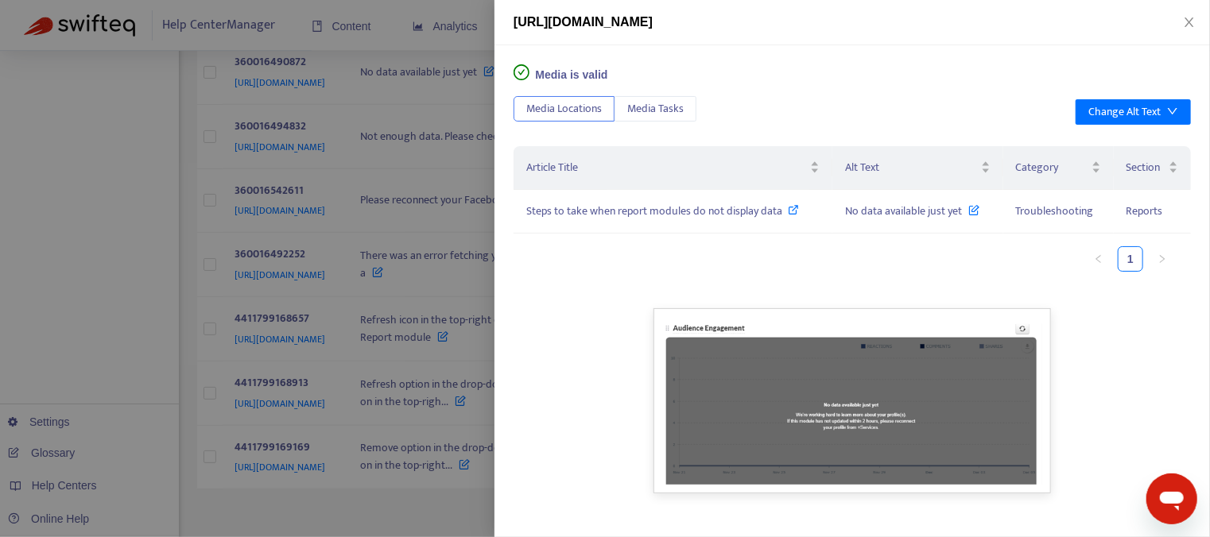
click at [68, 228] on div at bounding box center [605, 268] width 1210 height 537
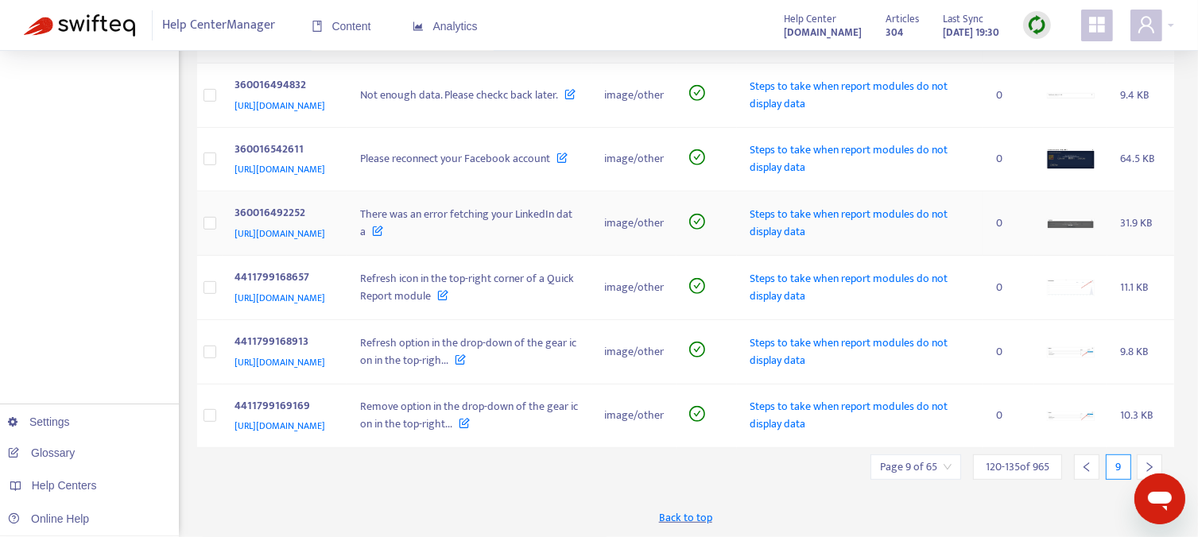
scroll to position [998, 0]
click at [1148, 463] on icon "right" at bounding box center [1150, 468] width 6 height 10
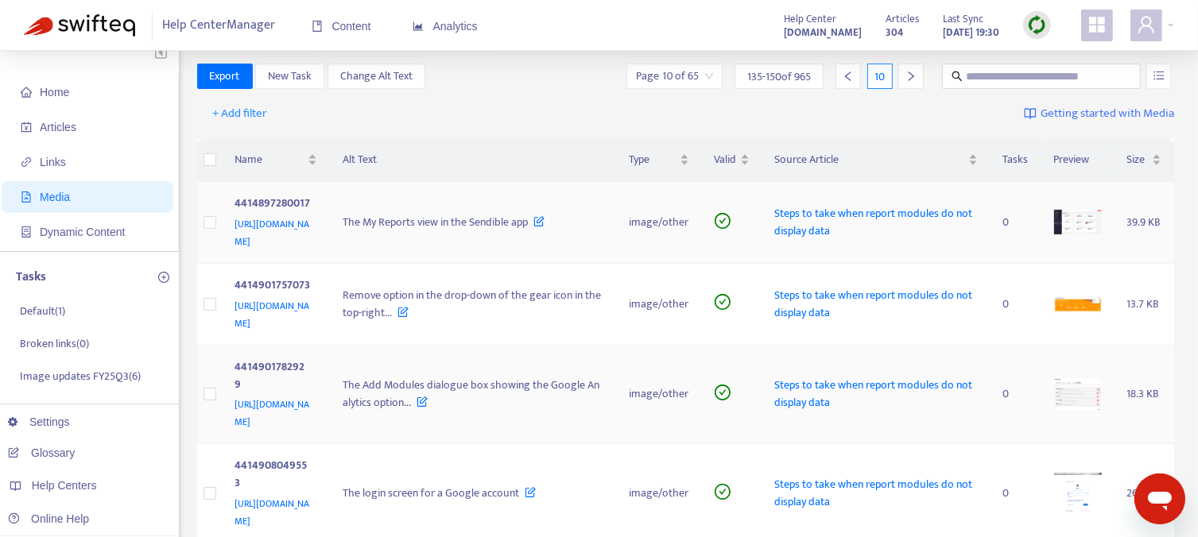
scroll to position [0, 0]
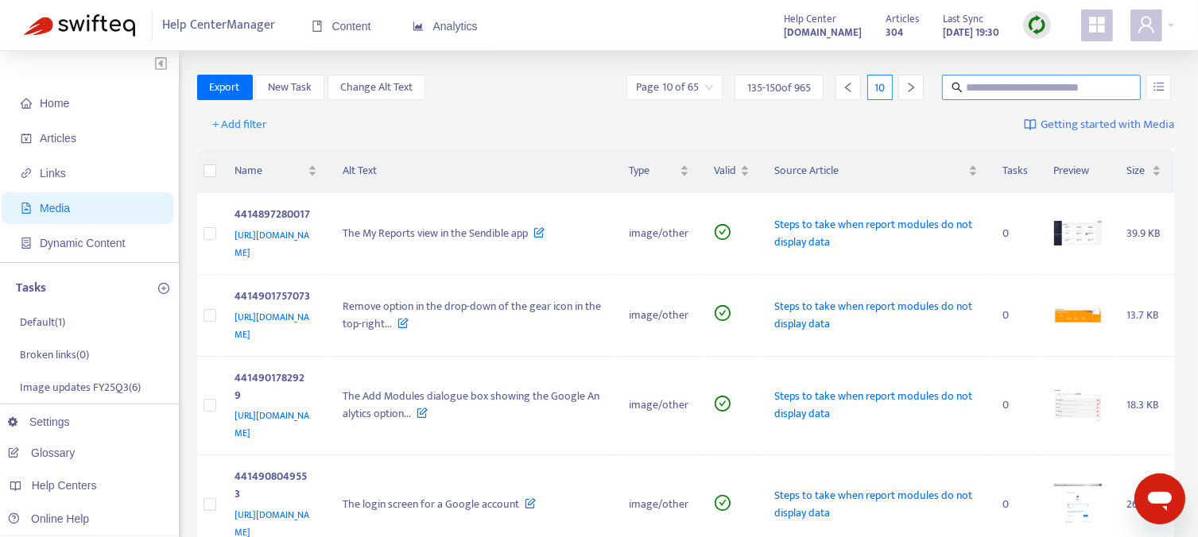
click at [985, 83] on input "text" at bounding box center [1042, 87] width 153 height 17
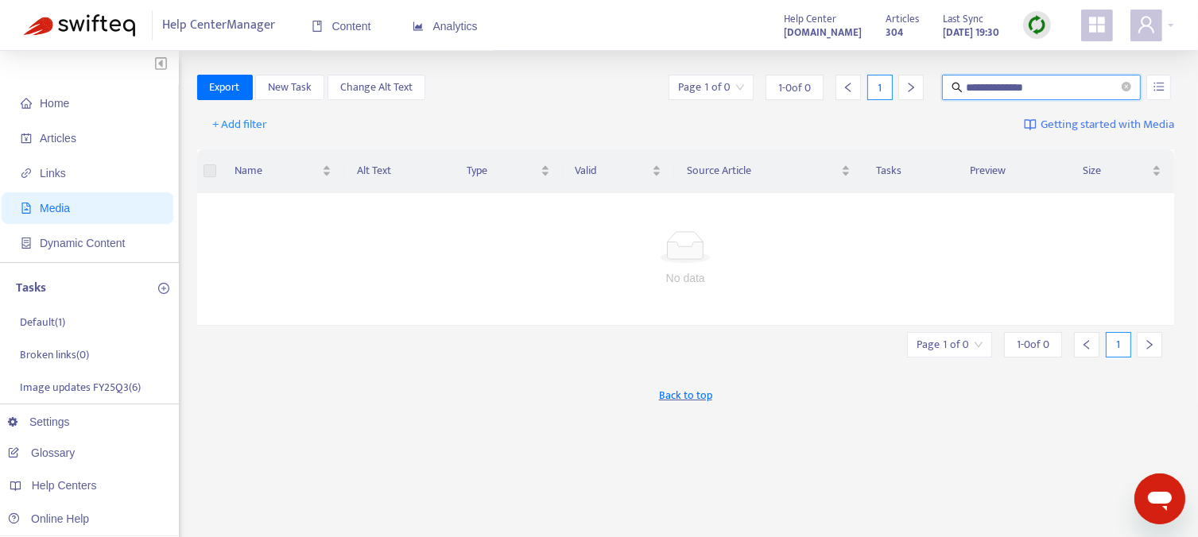
drag, startPoint x: 1001, startPoint y: 90, endPoint x: 943, endPoint y: 91, distance: 58.0
click at [943, 91] on span "**********" at bounding box center [1041, 87] width 199 height 25
type input "*******"
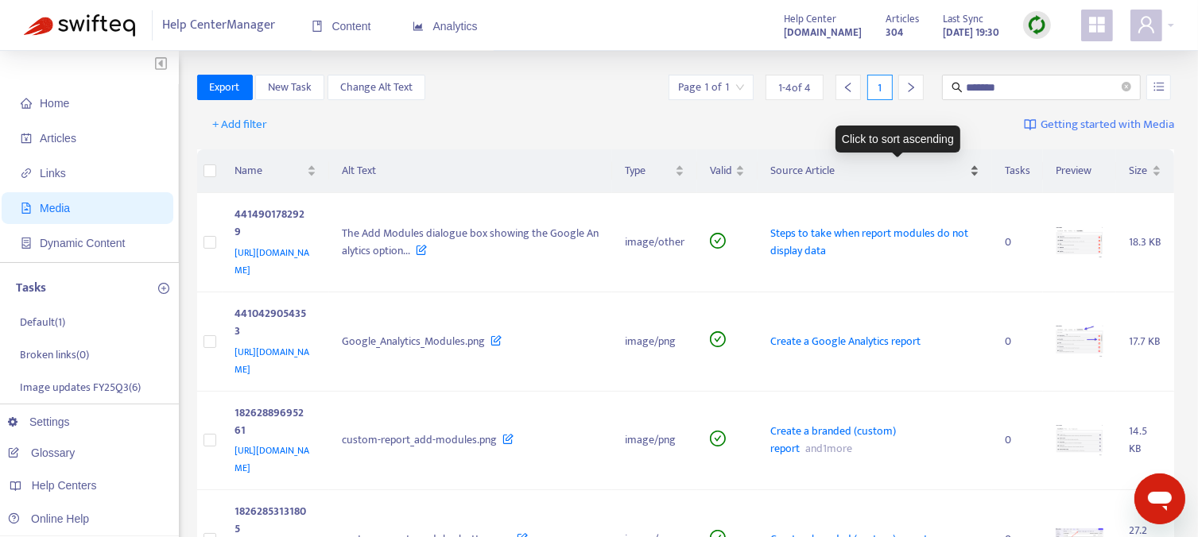
click at [955, 173] on span "Source Article" at bounding box center [868, 170] width 196 height 17
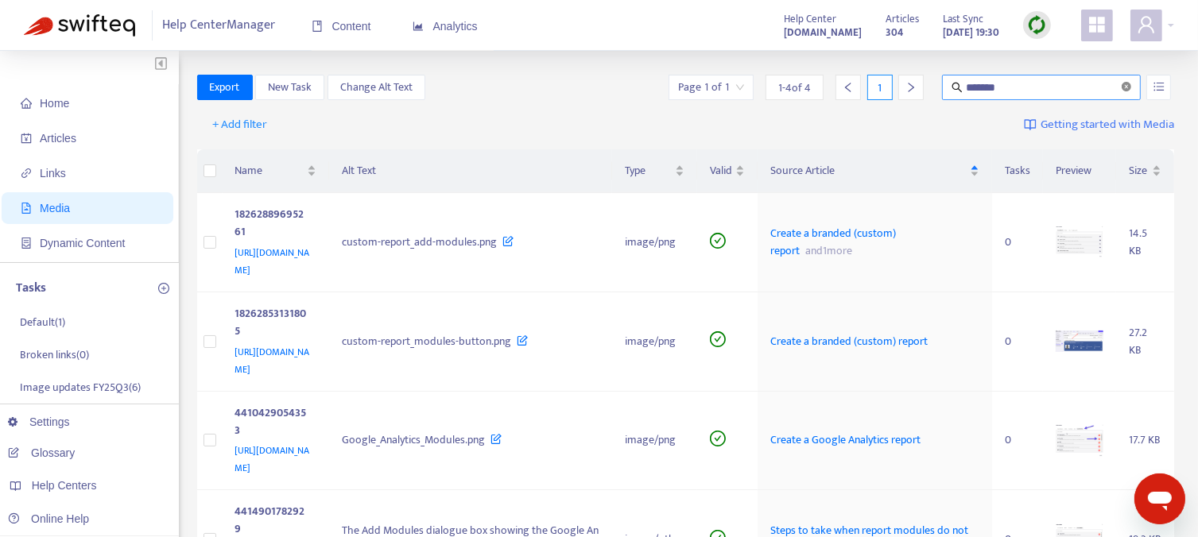
click at [1126, 90] on icon "close-circle" at bounding box center [1126, 87] width 10 height 10
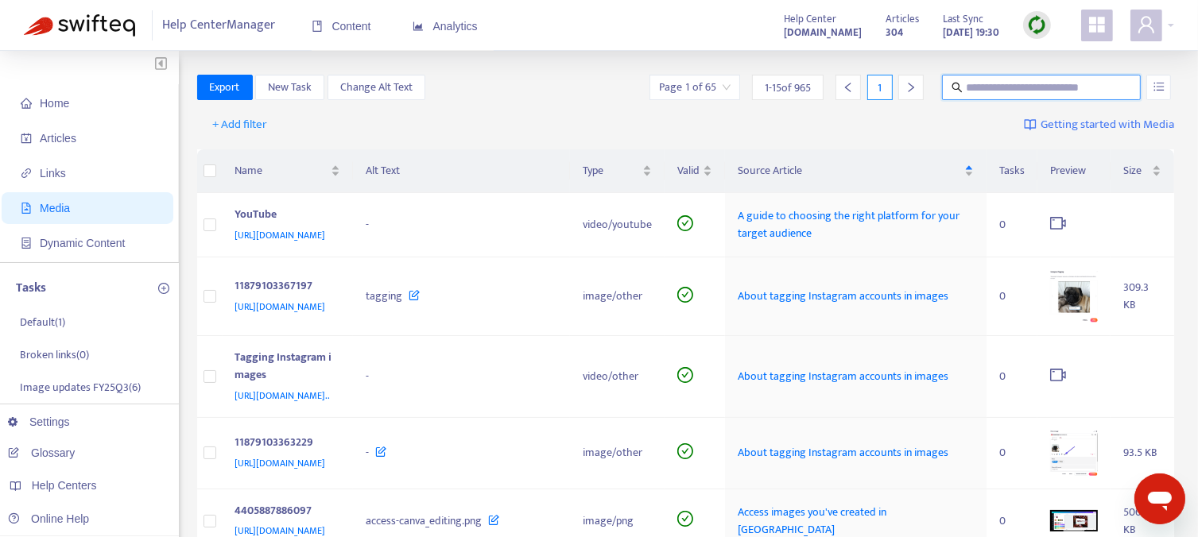
click at [992, 88] on input "text" at bounding box center [1042, 87] width 153 height 17
type input "*******"
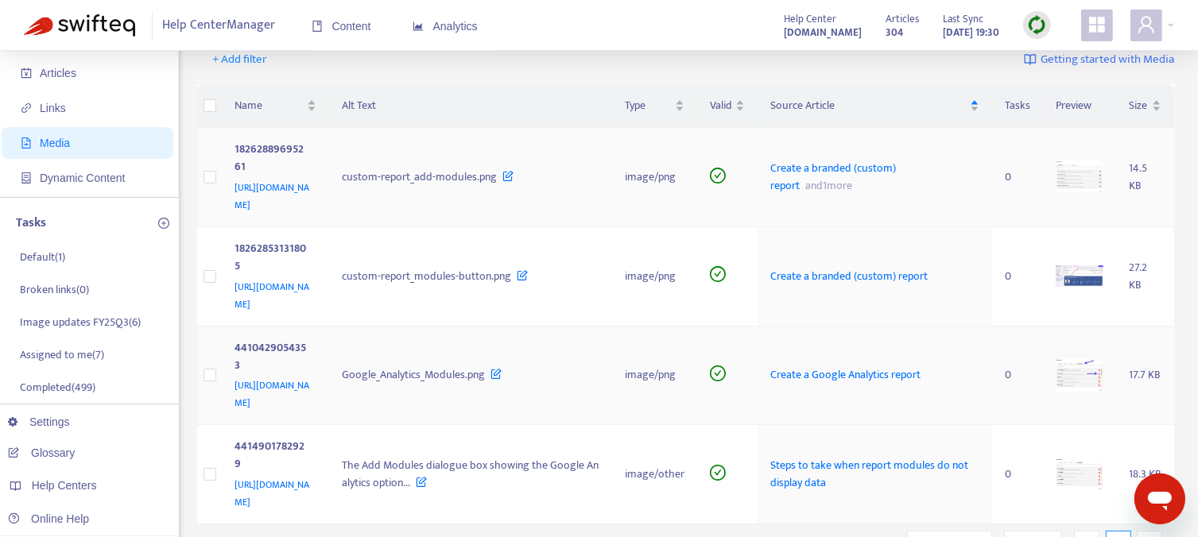
scroll to position [159, 0]
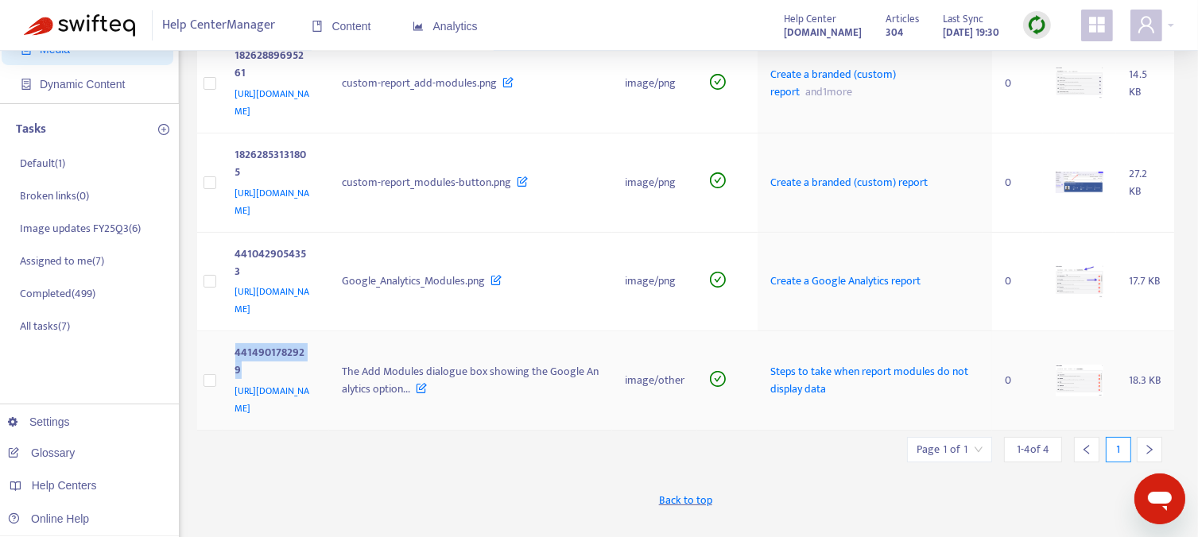
drag, startPoint x: 316, startPoint y: 300, endPoint x: 237, endPoint y: 301, distance: 78.7
click at [237, 344] on div "4414901782929" at bounding box center [272, 363] width 75 height 38
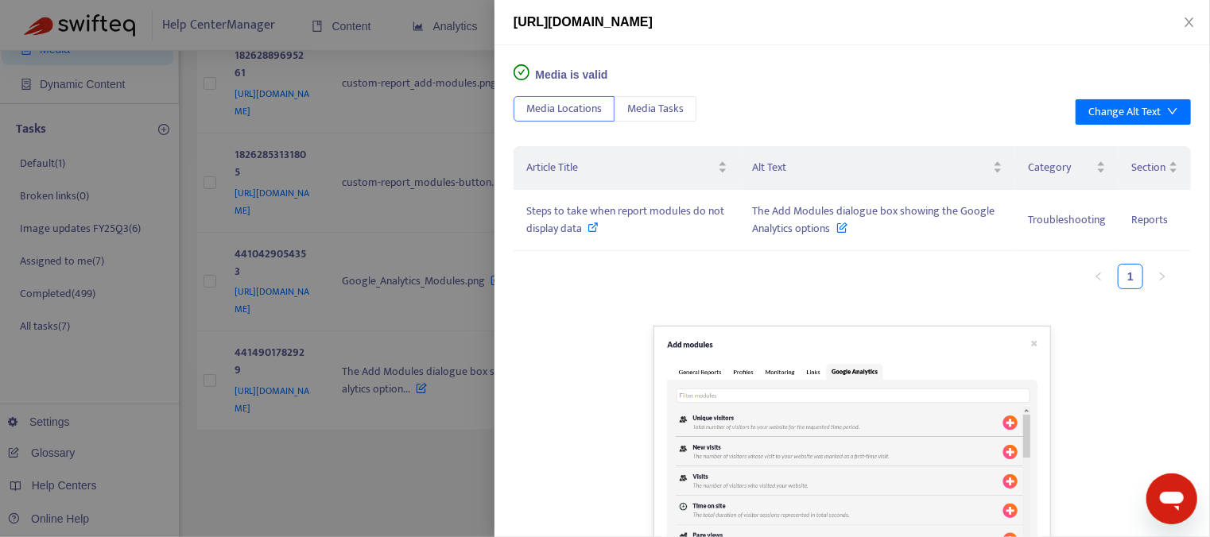
click at [373, 394] on div at bounding box center [605, 268] width 1210 height 537
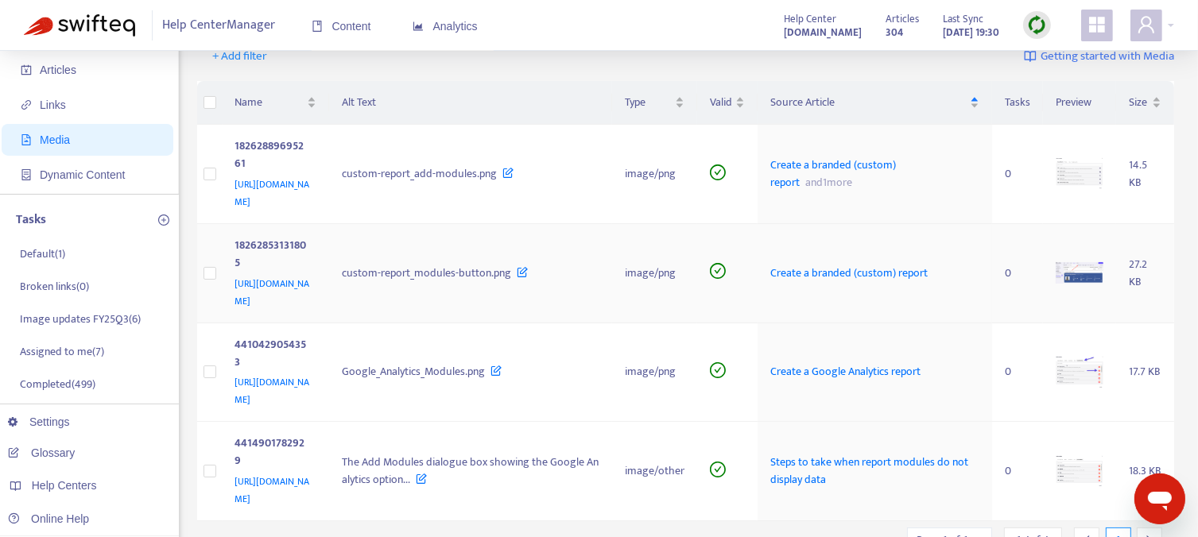
scroll to position [0, 0]
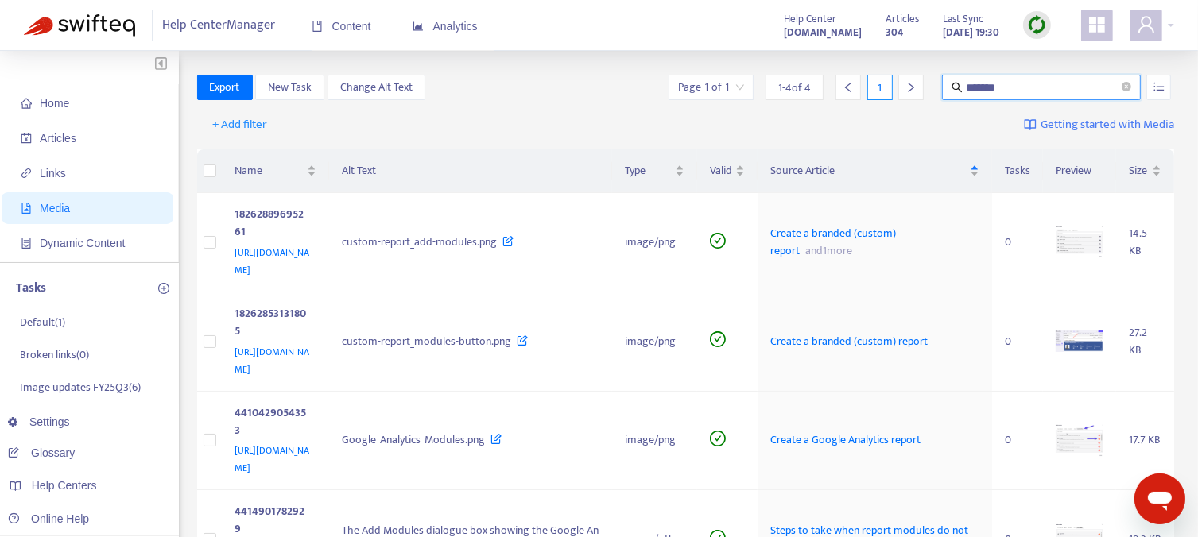
drag, startPoint x: 1022, startPoint y: 85, endPoint x: 954, endPoint y: 91, distance: 67.8
click at [954, 91] on span "*******" at bounding box center [1041, 87] width 199 height 25
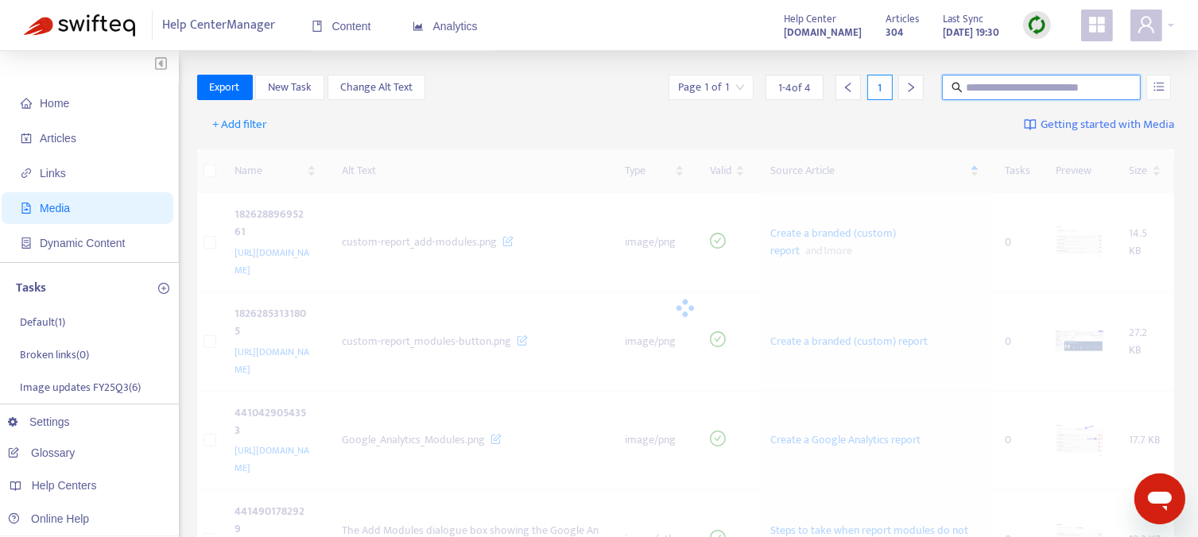
paste input "**********"
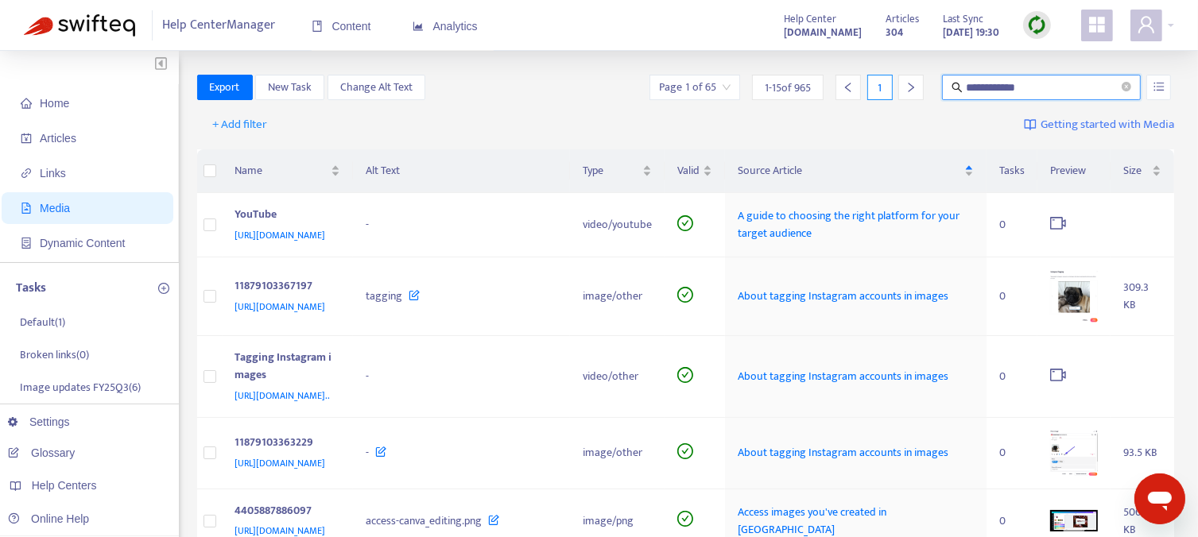
type input "**********"
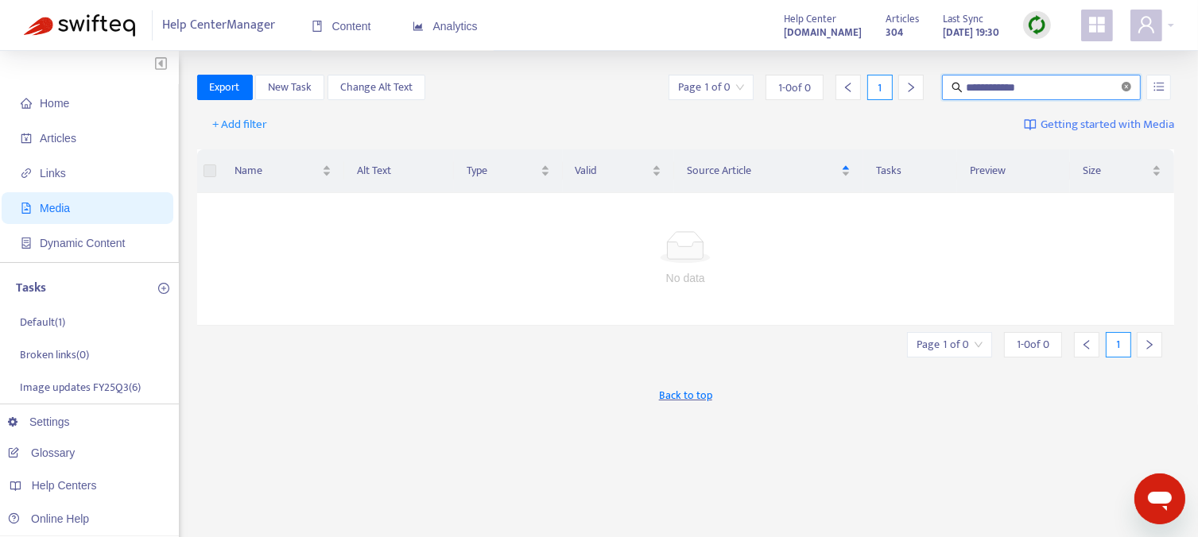
click at [1125, 88] on icon "close-circle" at bounding box center [1126, 87] width 10 height 10
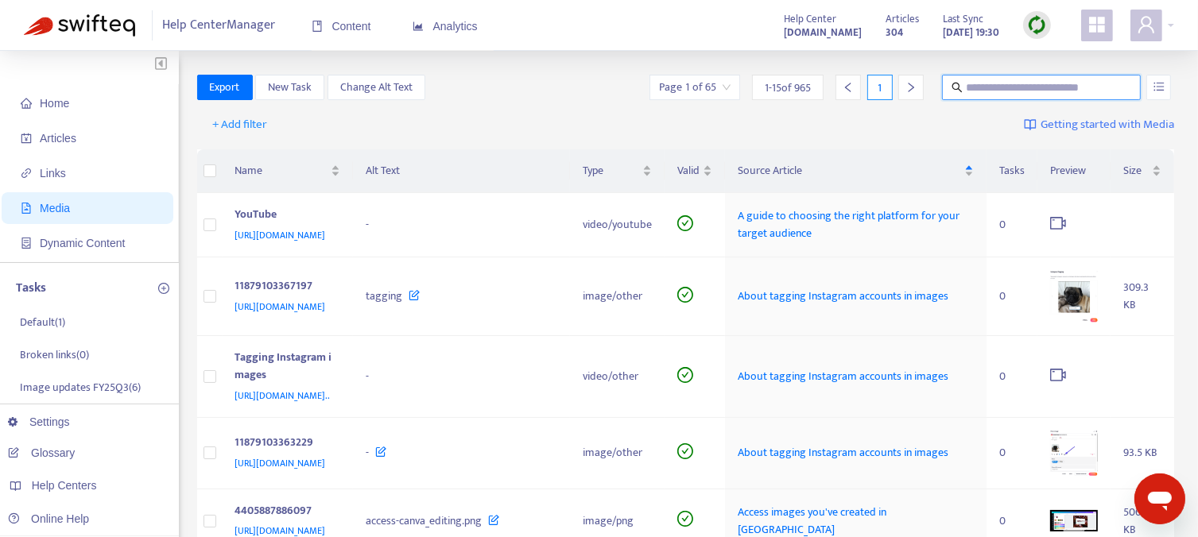
click at [985, 83] on input "text" at bounding box center [1042, 87] width 153 height 17
paste input "**********"
type input "**********"
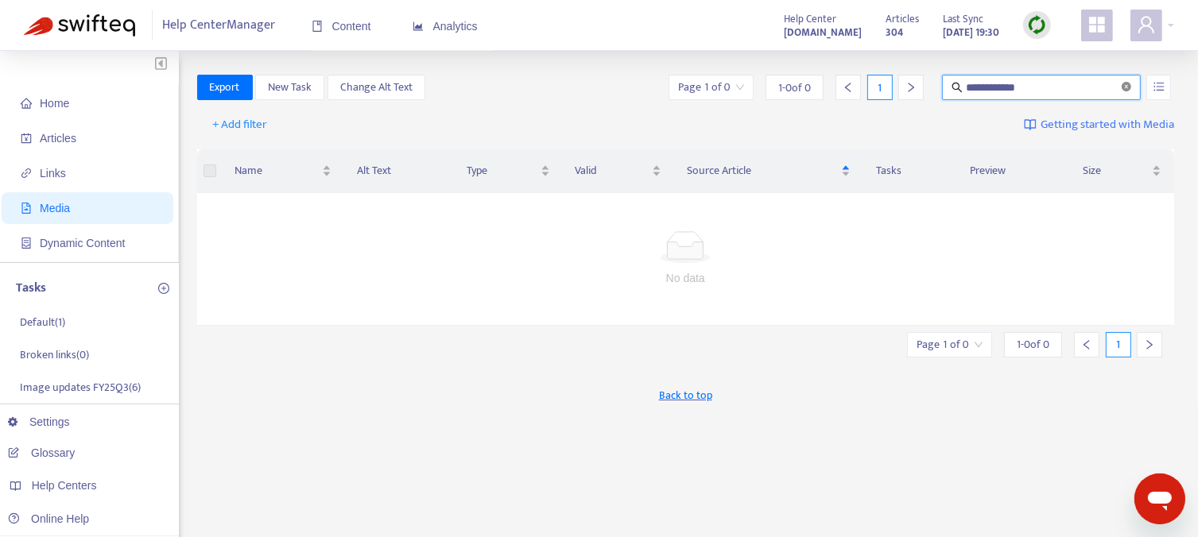
click at [1123, 83] on icon "close-circle" at bounding box center [1126, 87] width 10 height 10
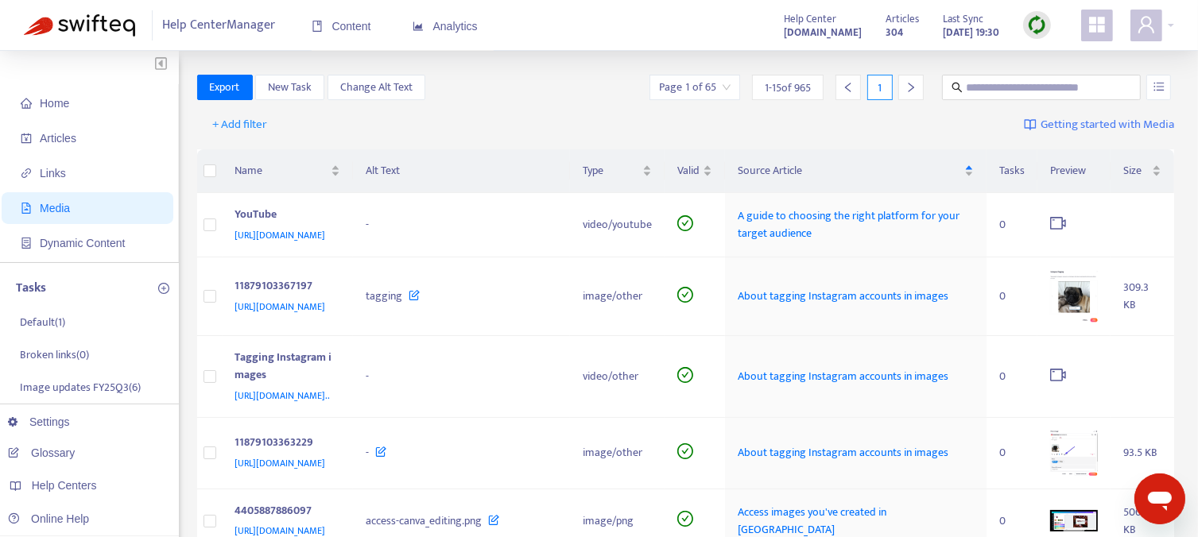
click at [882, 87] on div "1" at bounding box center [879, 87] width 25 height 25
click at [912, 85] on icon "right" at bounding box center [911, 88] width 6 height 10
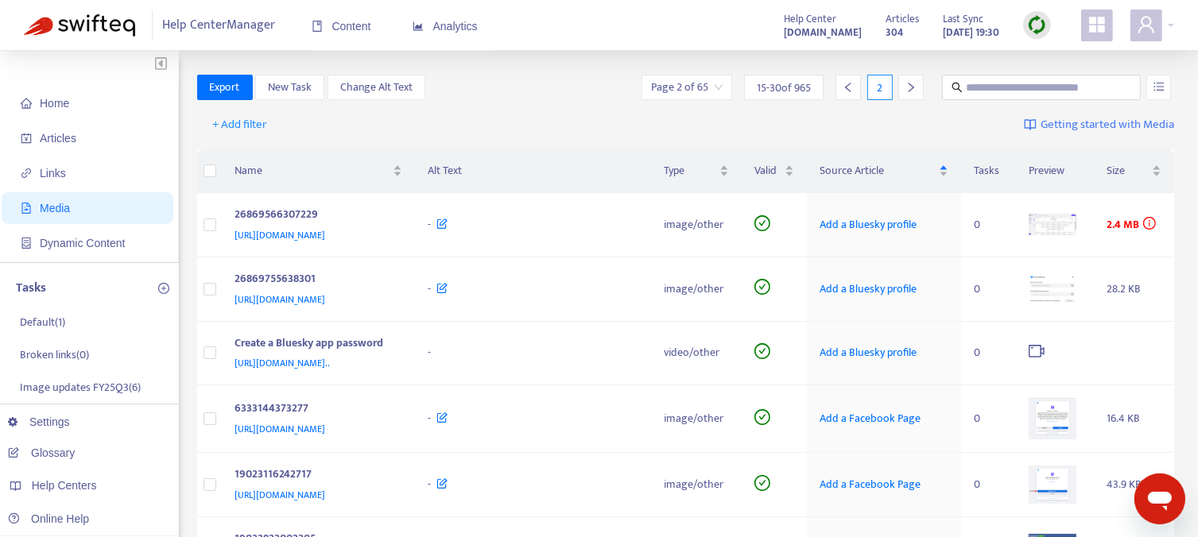
click at [912, 85] on icon "right" at bounding box center [911, 88] width 6 height 10
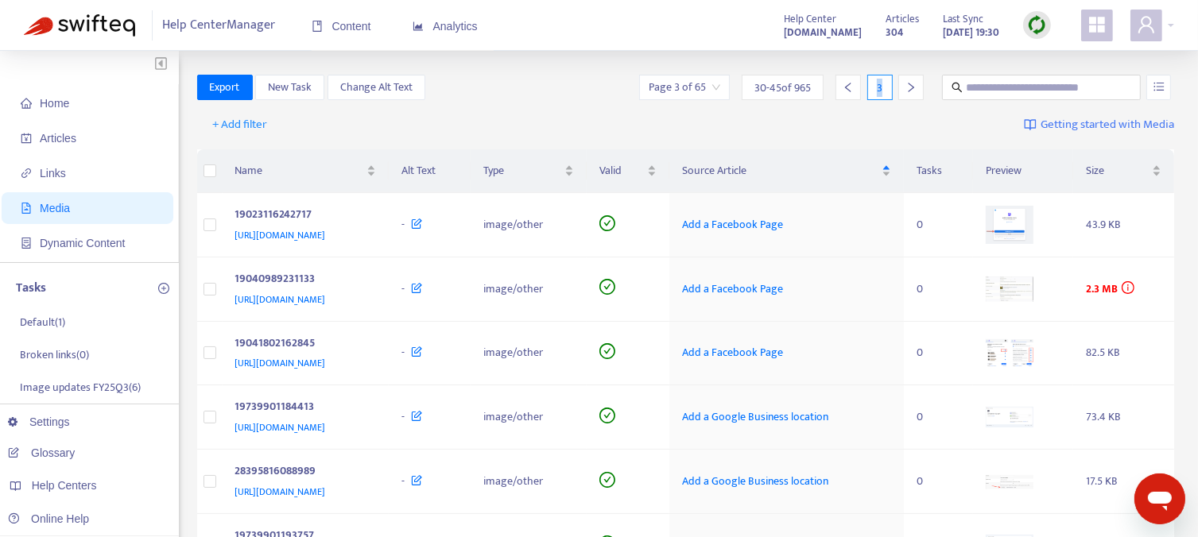
click at [912, 85] on icon "right" at bounding box center [911, 88] width 6 height 10
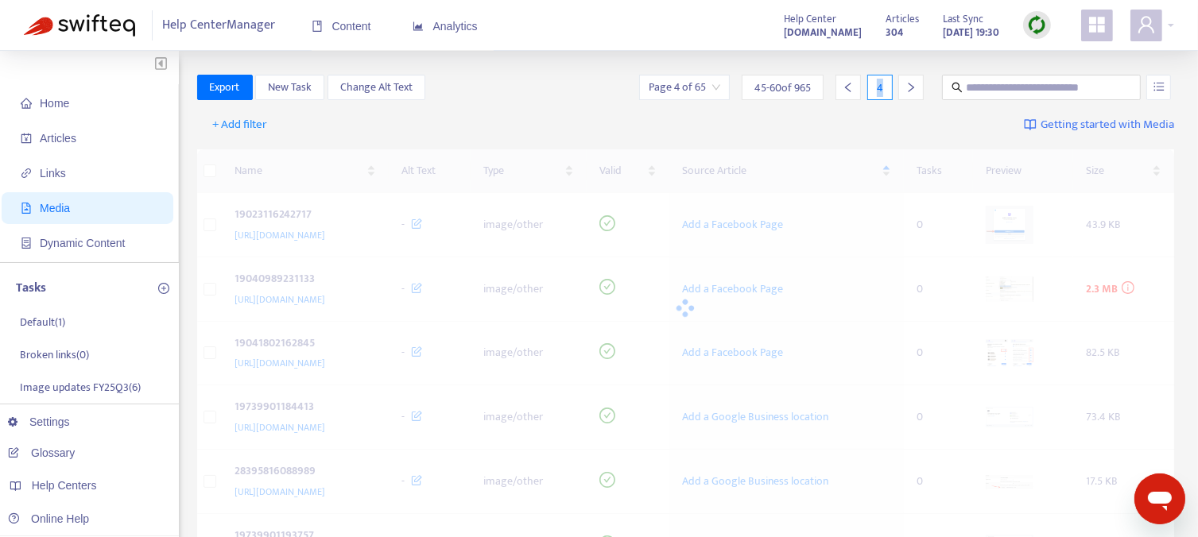
click at [912, 85] on icon "right" at bounding box center [911, 88] width 6 height 10
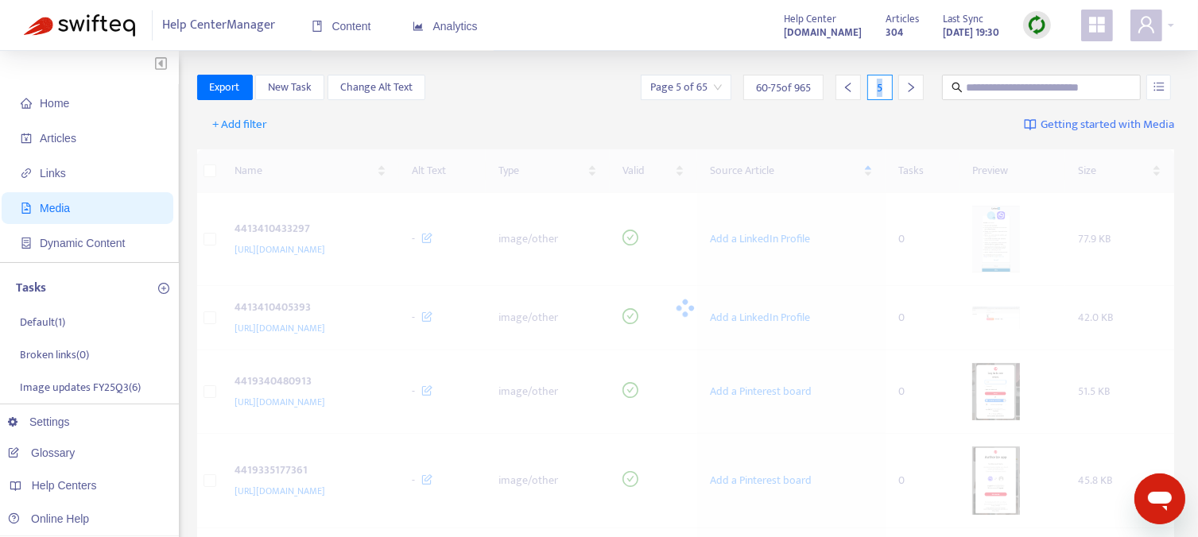
click at [912, 85] on icon "right" at bounding box center [911, 88] width 6 height 10
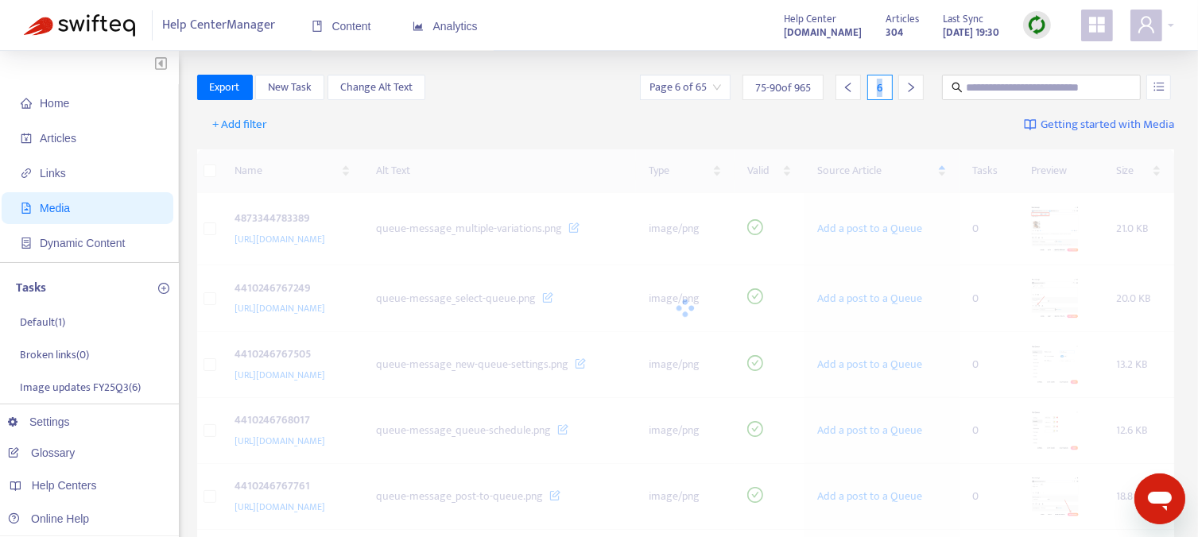
click at [912, 85] on icon "right" at bounding box center [911, 88] width 6 height 10
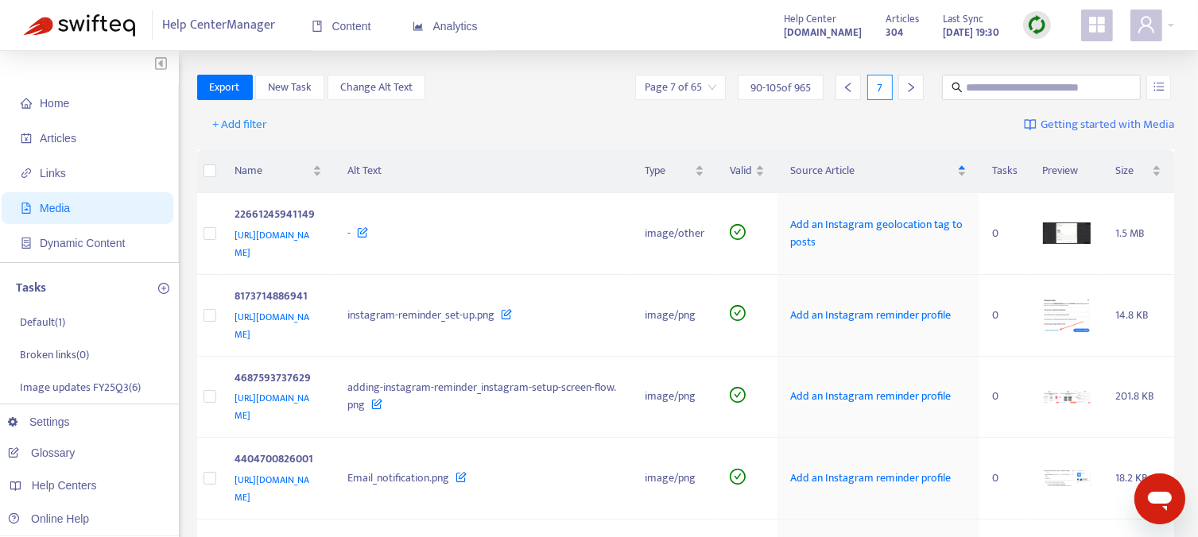
click at [912, 85] on icon "right" at bounding box center [911, 88] width 6 height 10
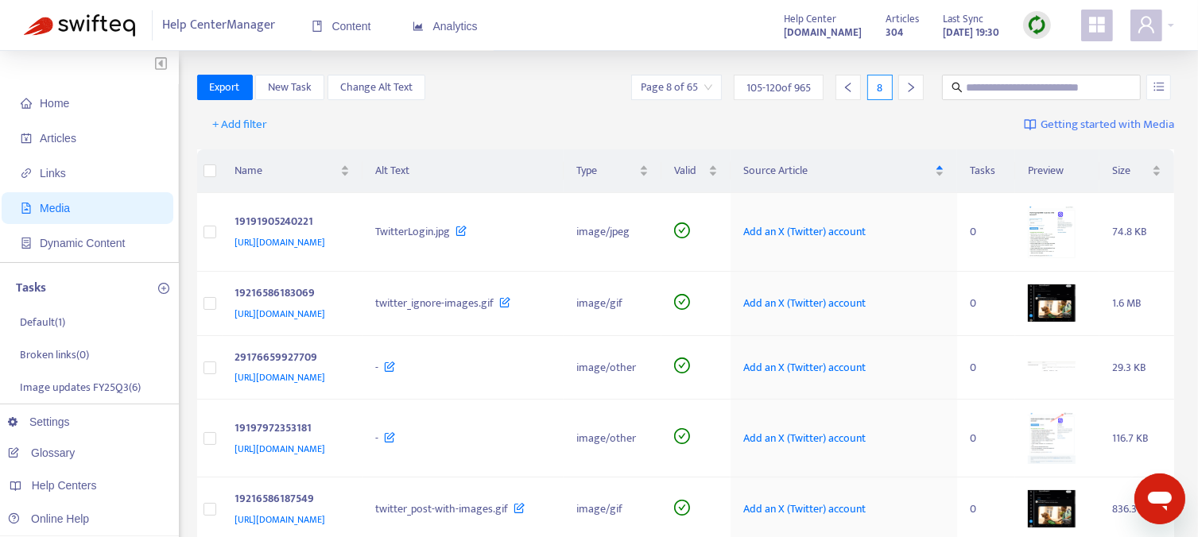
click at [912, 85] on icon "right" at bounding box center [911, 88] width 6 height 10
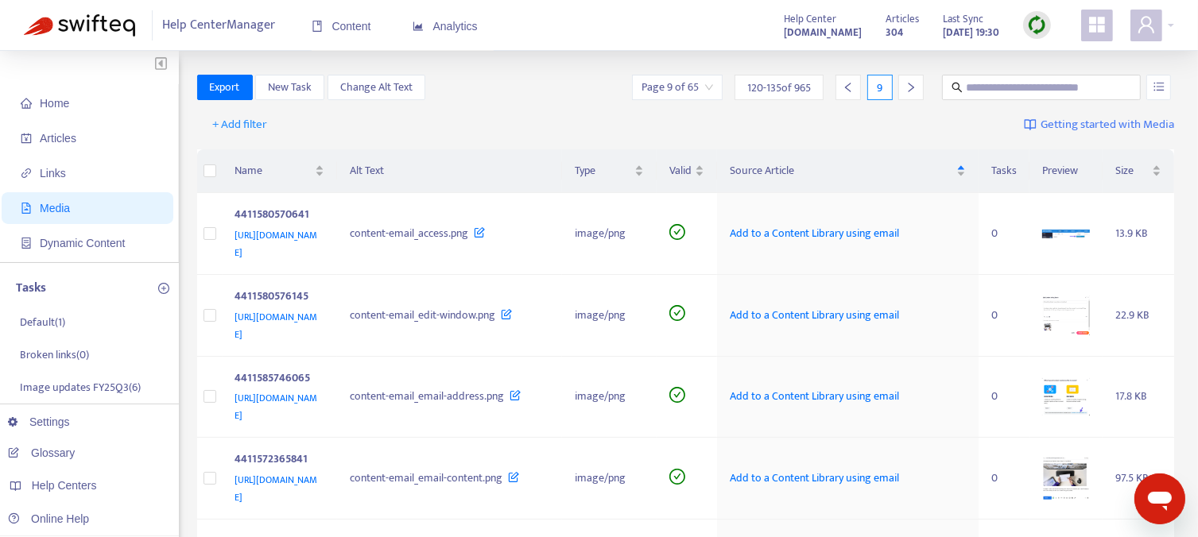
click at [912, 89] on icon "right" at bounding box center [910, 87] width 11 height 11
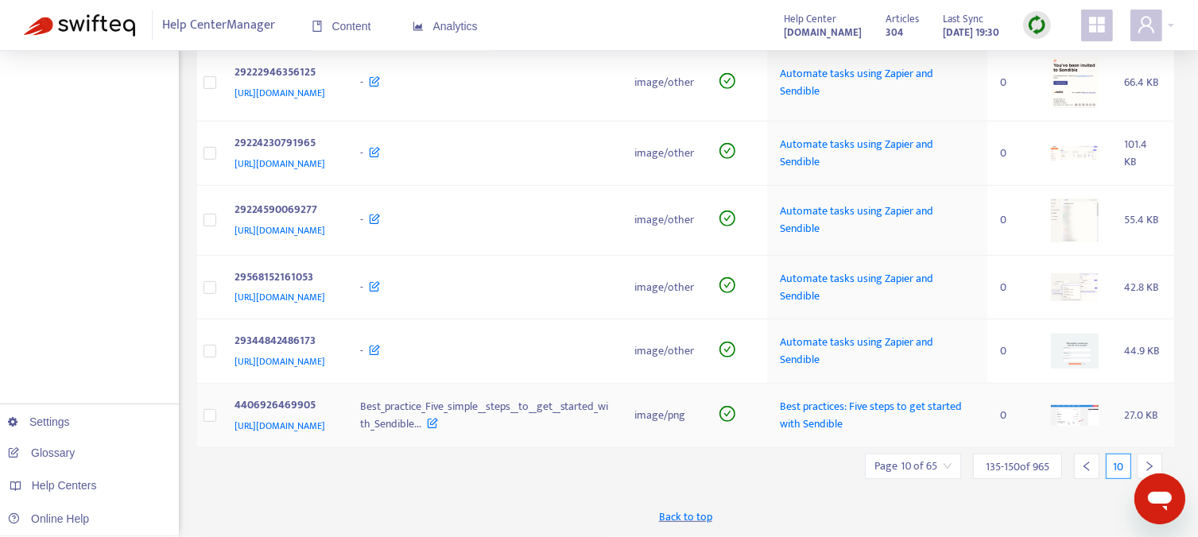
scroll to position [966, 0]
click at [1148, 463] on icon "right" at bounding box center [1149, 466] width 11 height 11
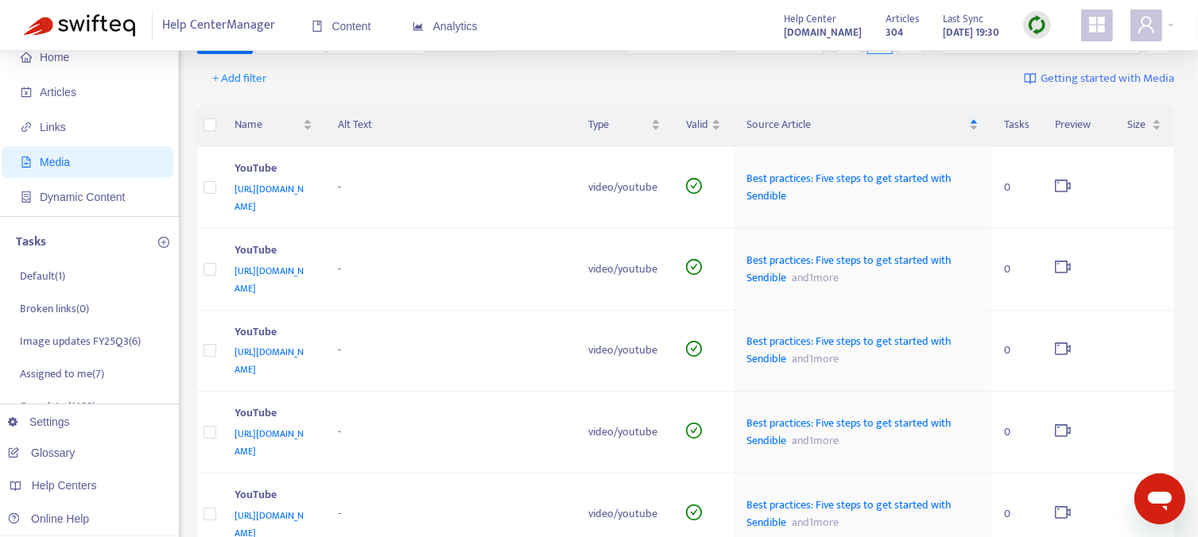
scroll to position [13, 0]
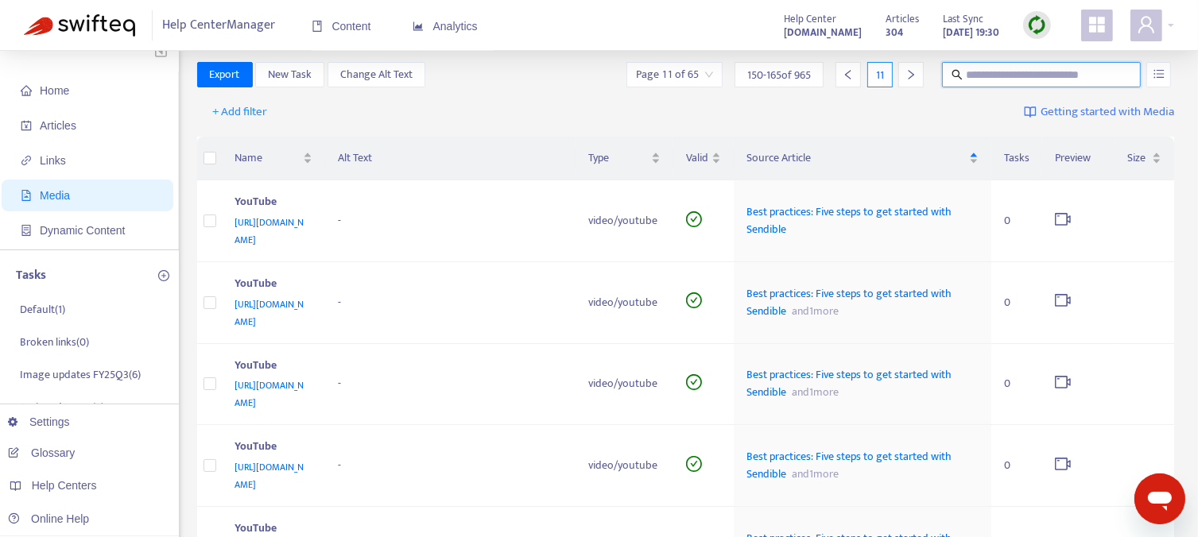
click at [995, 75] on input "text" at bounding box center [1042, 74] width 153 height 17
type input "*******"
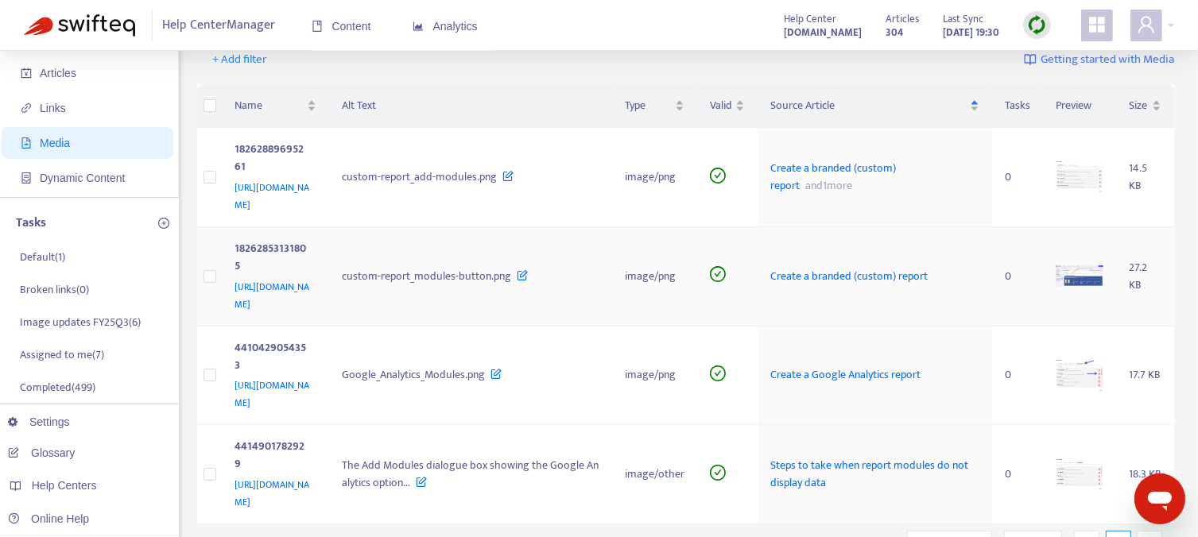
scroll to position [92, 0]
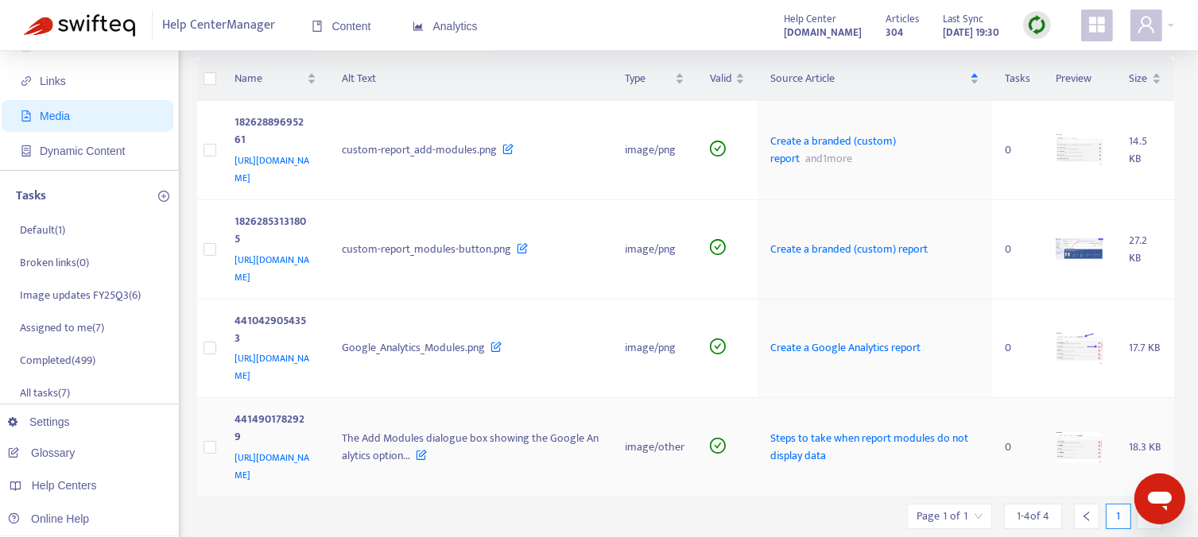
click at [1068, 432] on img at bounding box center [1079, 448] width 48 height 33
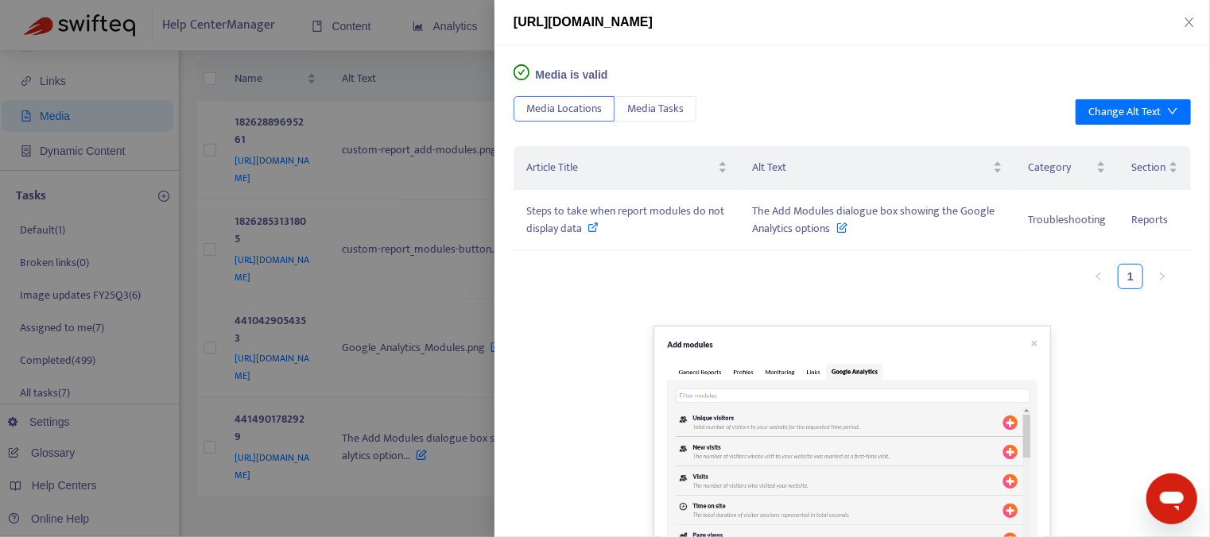
click at [455, 456] on div at bounding box center [605, 268] width 1210 height 537
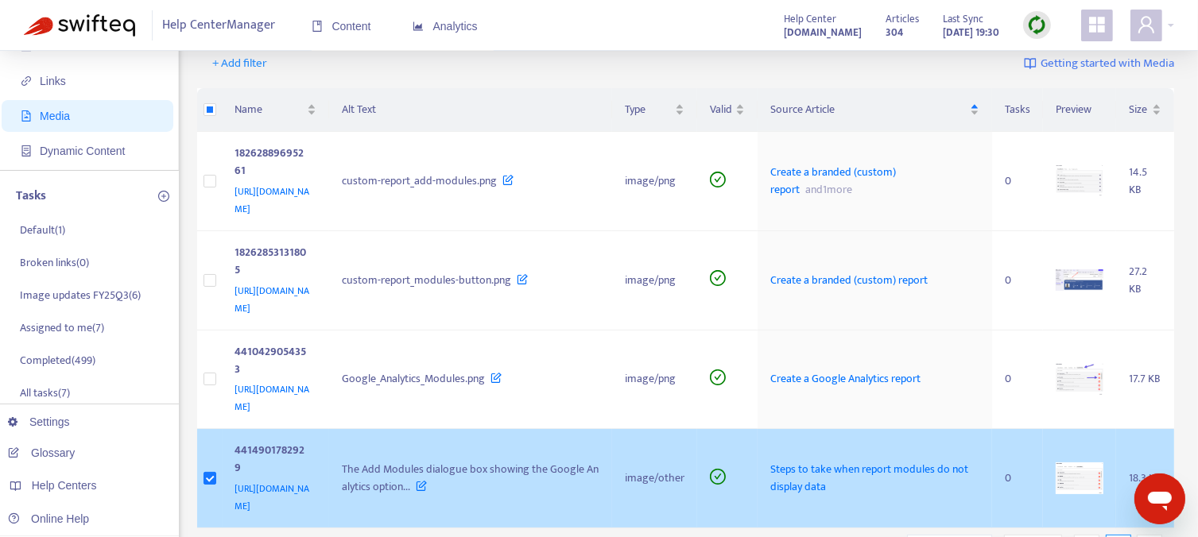
click at [842, 460] on span "Steps to take when report modules do not display data" at bounding box center [869, 478] width 198 height 36
click at [846, 429] on td "Steps to take when report modules do not display data" at bounding box center [874, 478] width 234 height 99
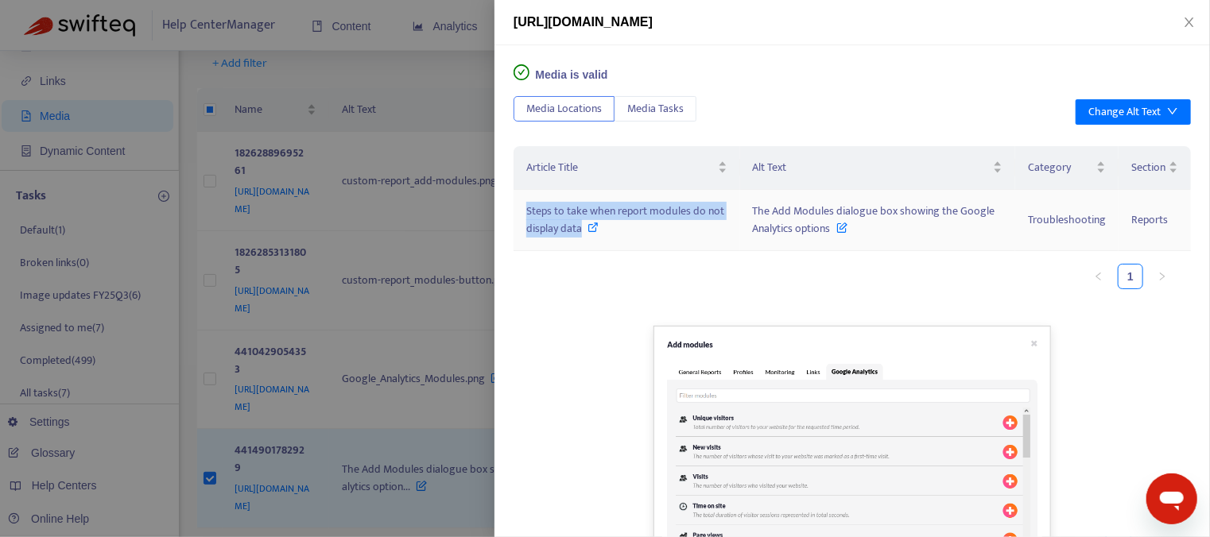
drag, startPoint x: 521, startPoint y: 204, endPoint x: 582, endPoint y: 223, distance: 64.1
click at [582, 223] on td "Steps to take when report modules do not display data" at bounding box center [626, 220] width 226 height 61
copy span "Steps to take when report modules do not display data"
click at [337, 94] on div at bounding box center [605, 268] width 1210 height 537
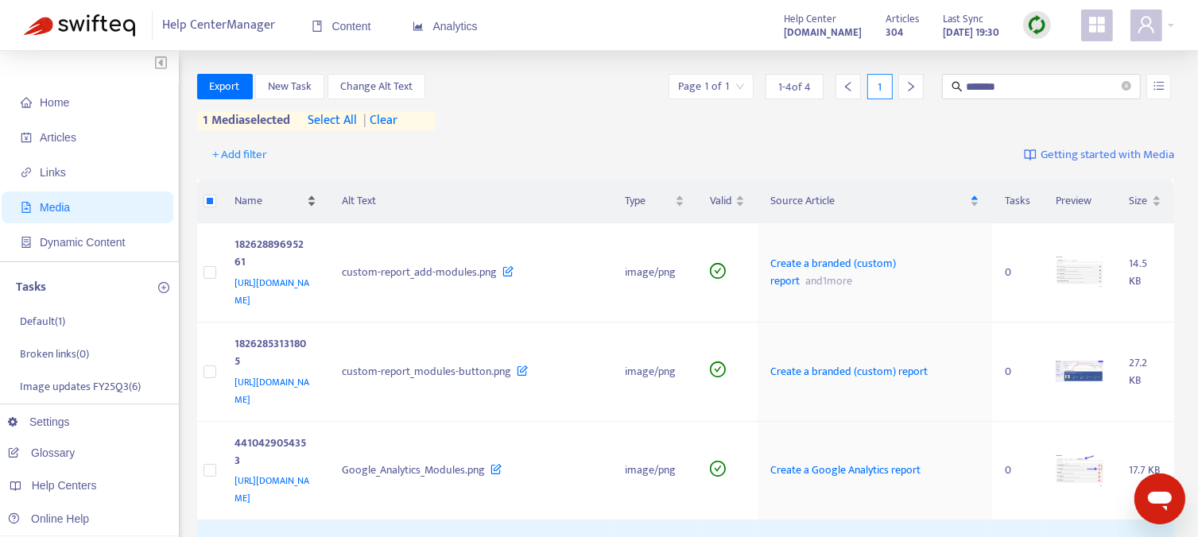
scroll to position [0, 0]
click at [294, 86] on span "New Task" at bounding box center [290, 87] width 44 height 17
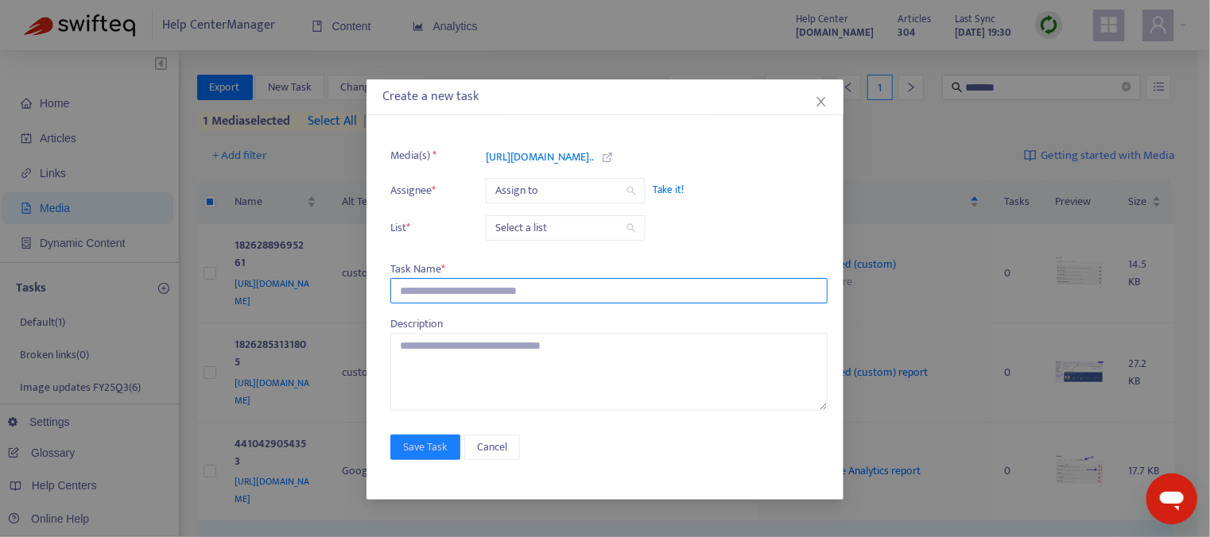
click at [427, 297] on input "text" at bounding box center [608, 290] width 437 height 25
paste input "**********"
type input "**********"
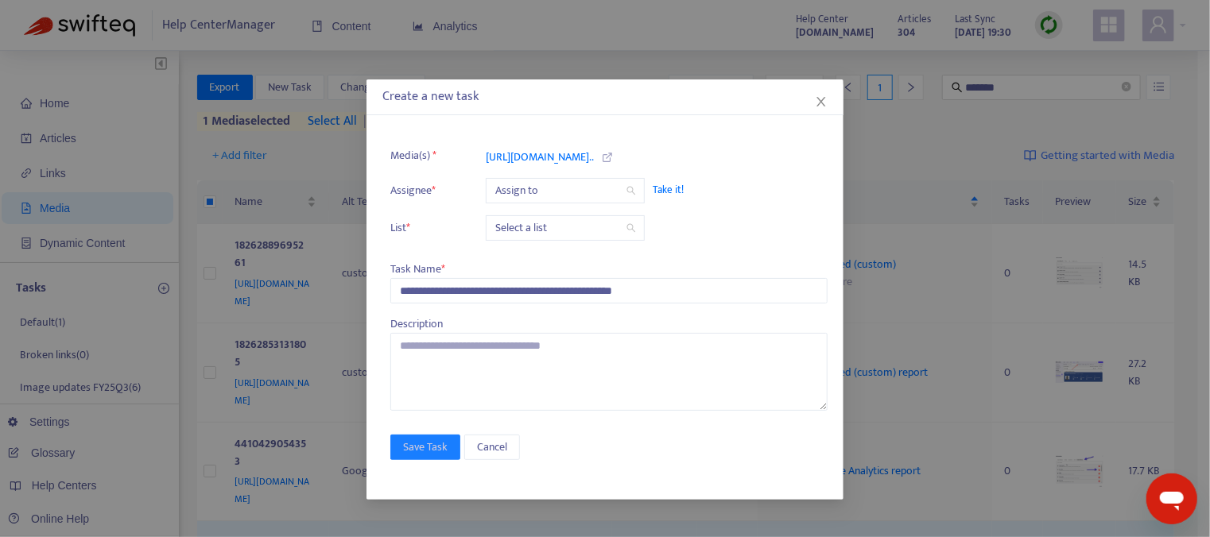
click at [550, 223] on input "search" at bounding box center [565, 228] width 140 height 24
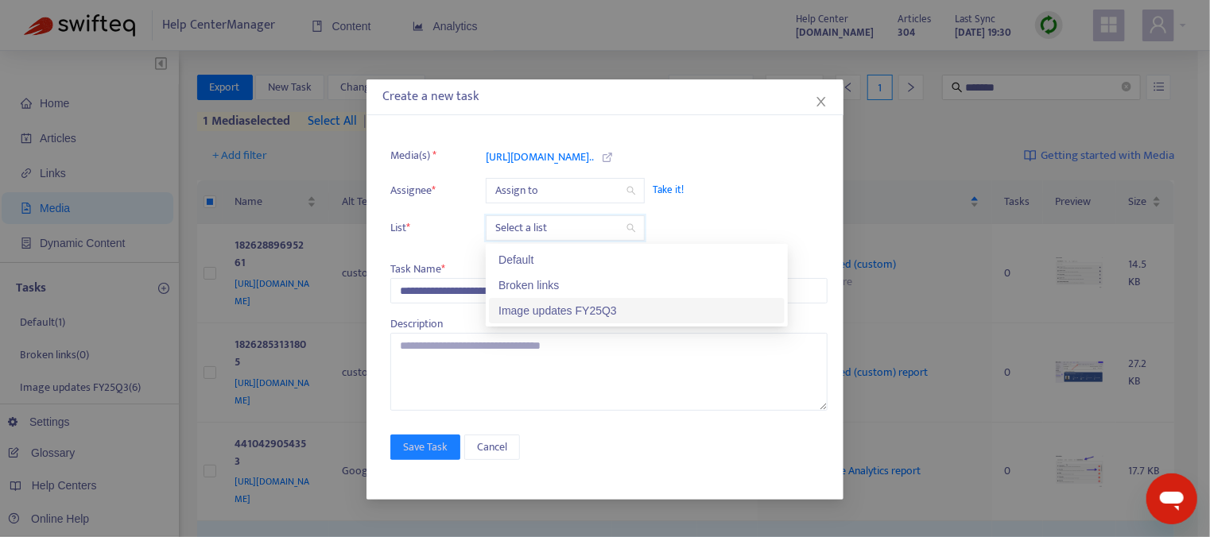
click at [551, 311] on div "Image updates FY25Q3" at bounding box center [636, 310] width 277 height 17
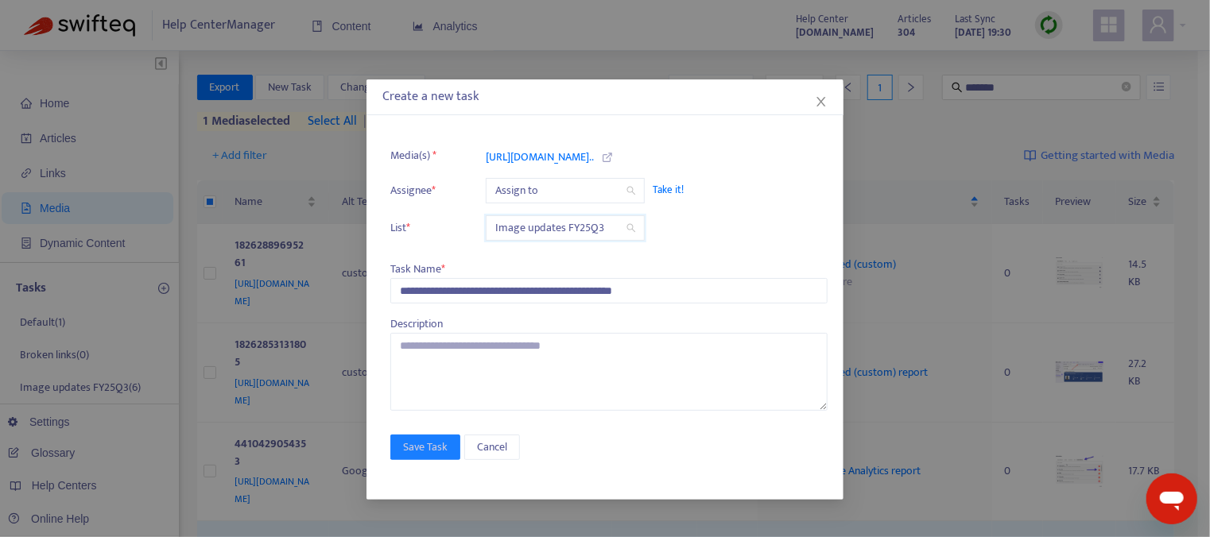
click at [661, 190] on span "Take it!" at bounding box center [731, 190] width 159 height 16
click at [422, 447] on span "Save Task" at bounding box center [425, 447] width 45 height 17
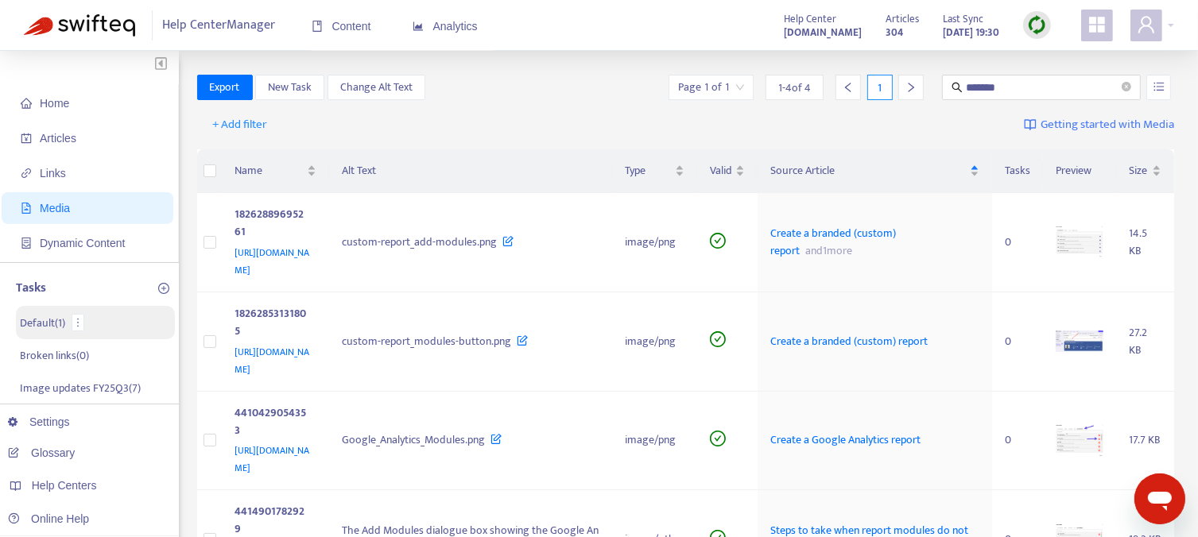
scroll to position [79, 0]
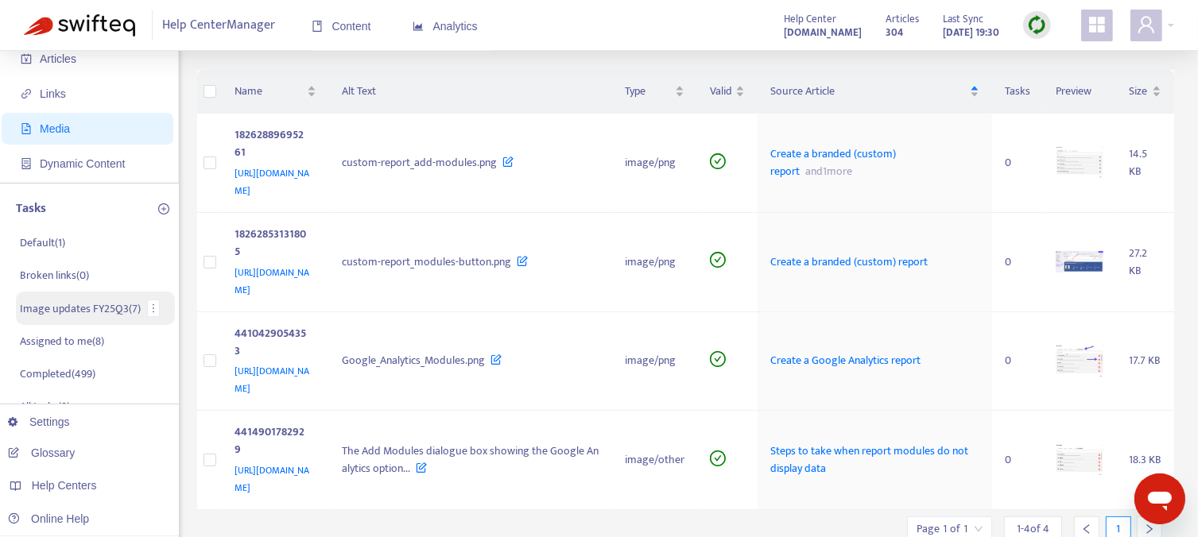
click at [72, 311] on p "Image updates FY25Q3 ( 7 )" at bounding box center [80, 308] width 121 height 17
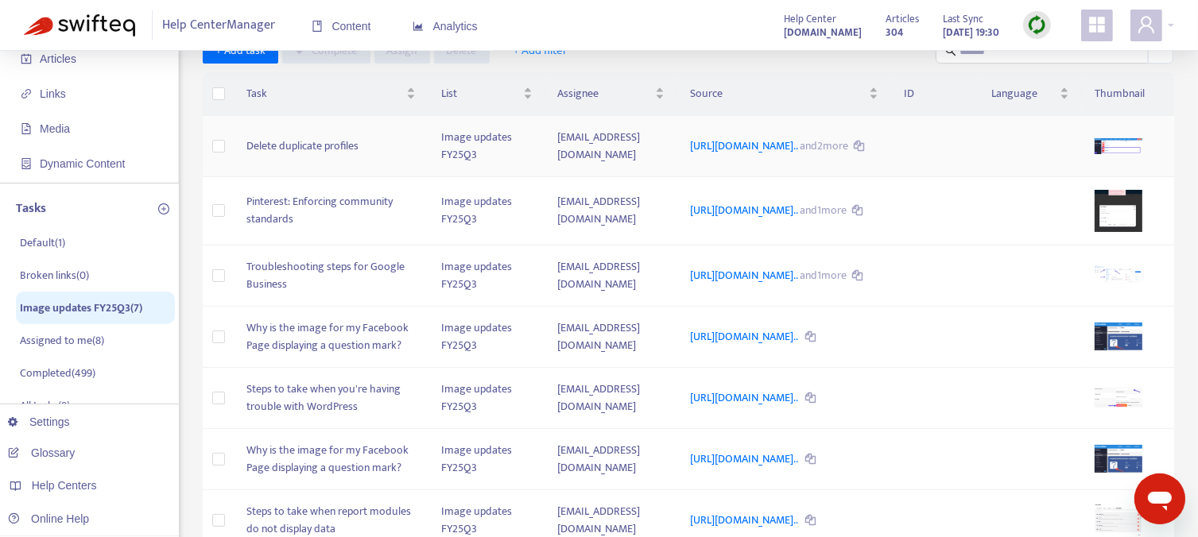
click at [303, 165] on td "Delete duplicate profiles" at bounding box center [331, 146] width 195 height 61
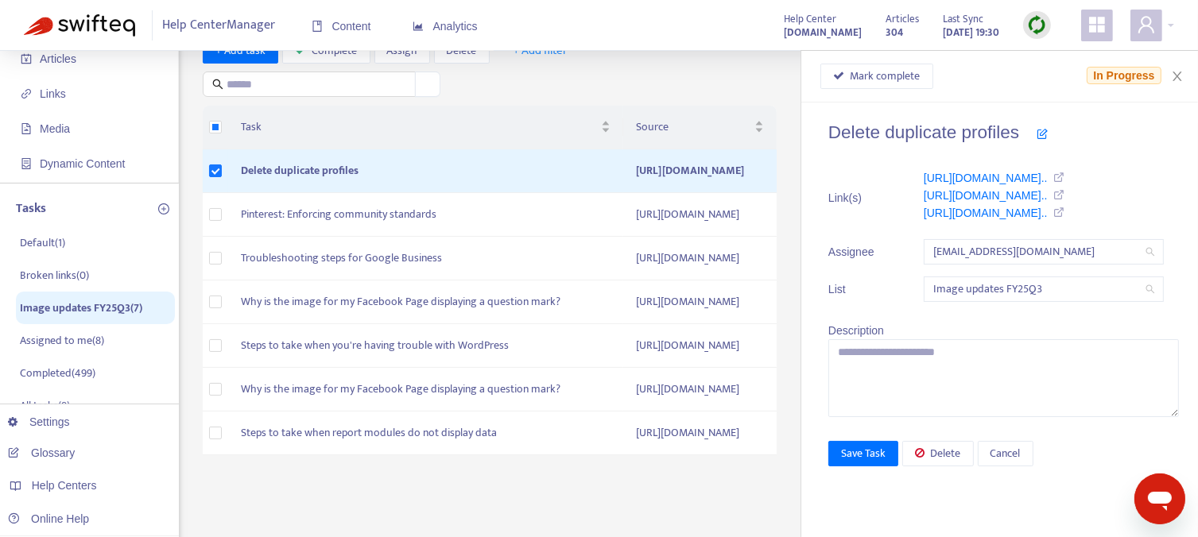
click at [1048, 134] on icon at bounding box center [1042, 133] width 11 height 11
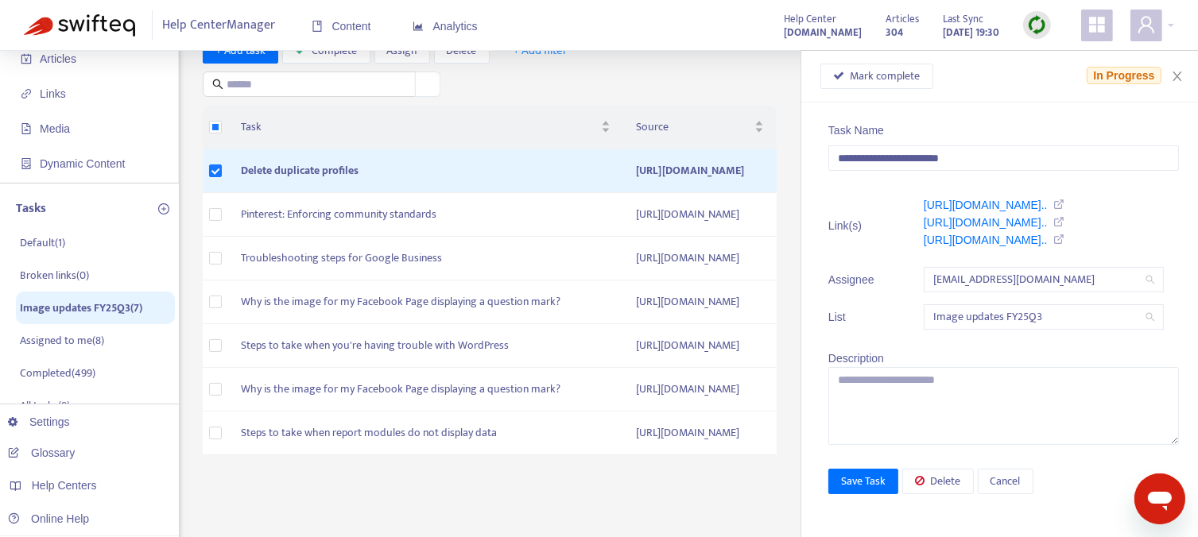
click at [881, 331] on ul "Link(s) https://support.sendible.com/hc/art... https://support.sendible.com/hc/…" at bounding box center [1003, 262] width 350 height 149
click at [1179, 79] on icon "close" at bounding box center [1177, 76] width 13 height 13
